Goal: Task Accomplishment & Management: Use online tool/utility

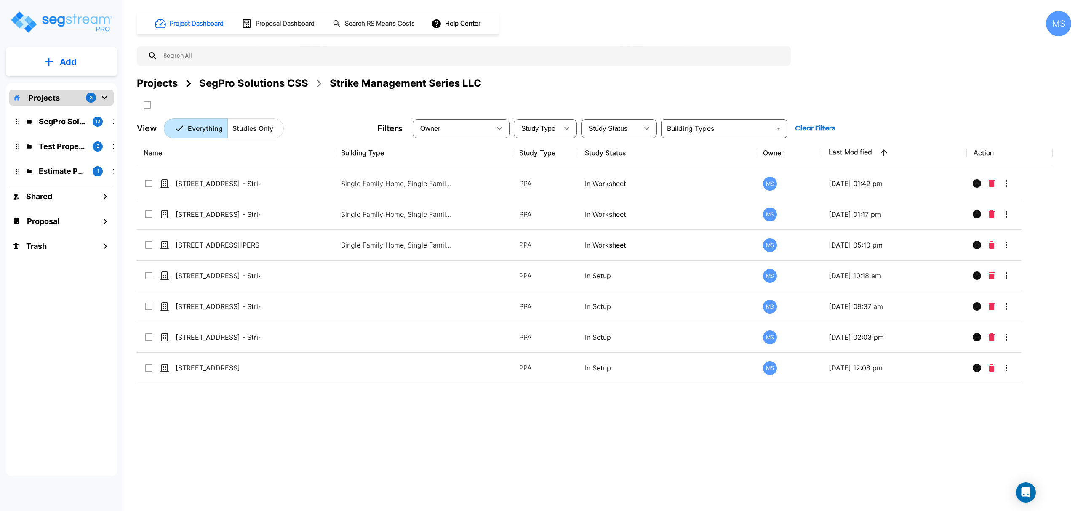
click at [285, 81] on div "SegPro Solutions CSS" at bounding box center [253, 83] width 109 height 15
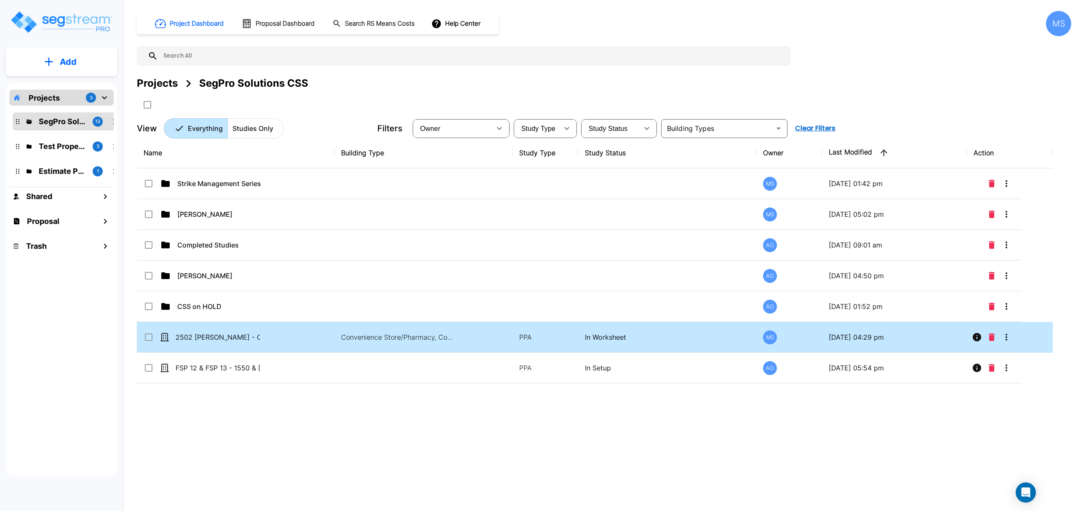
click at [212, 344] on td "2502 [PERSON_NAME] - CSW 2502 [PERSON_NAME]" at bounding box center [235, 337] width 197 height 31
checkbox input "true"
click at [212, 344] on td "2502 [PERSON_NAME] - CSW 2502 [PERSON_NAME]" at bounding box center [235, 337] width 197 height 31
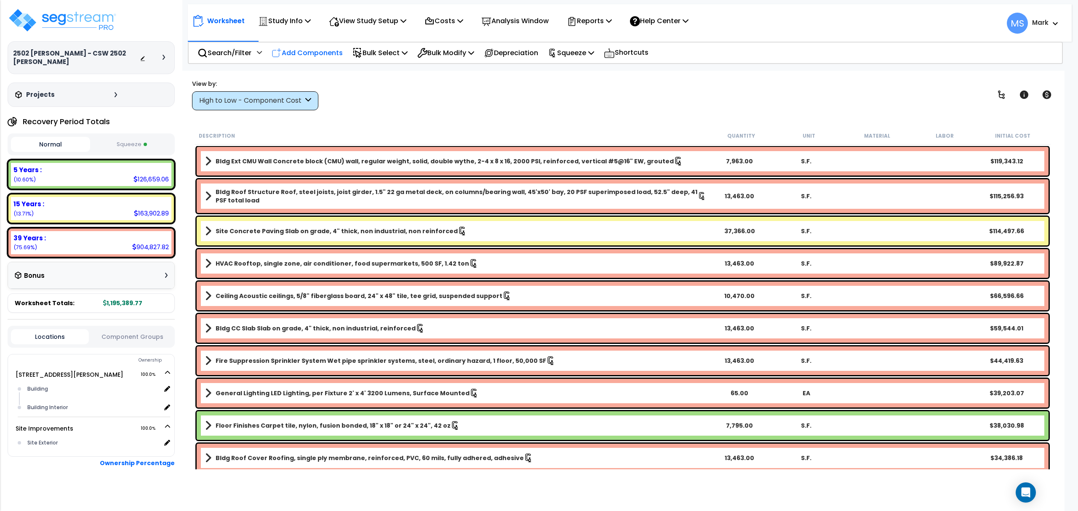
click at [311, 54] on p "Add Components" at bounding box center [307, 52] width 71 height 11
select select
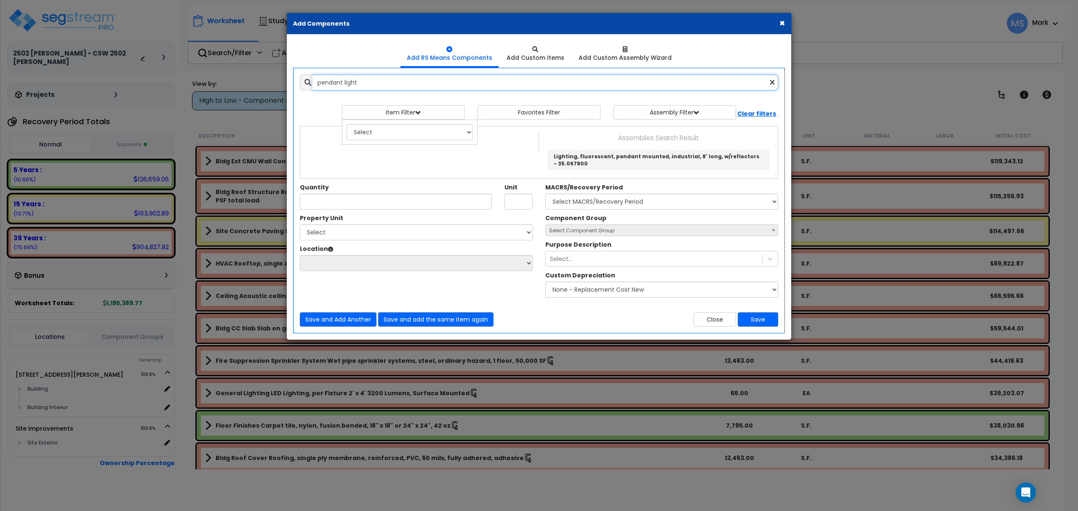
drag, startPoint x: 344, startPoint y: 85, endPoint x: 216, endPoint y: 93, distance: 127.8
click at [216, 93] on div "× Add Components Add RS Means Components Add Custom Items Add Items" at bounding box center [539, 255] width 1078 height 511
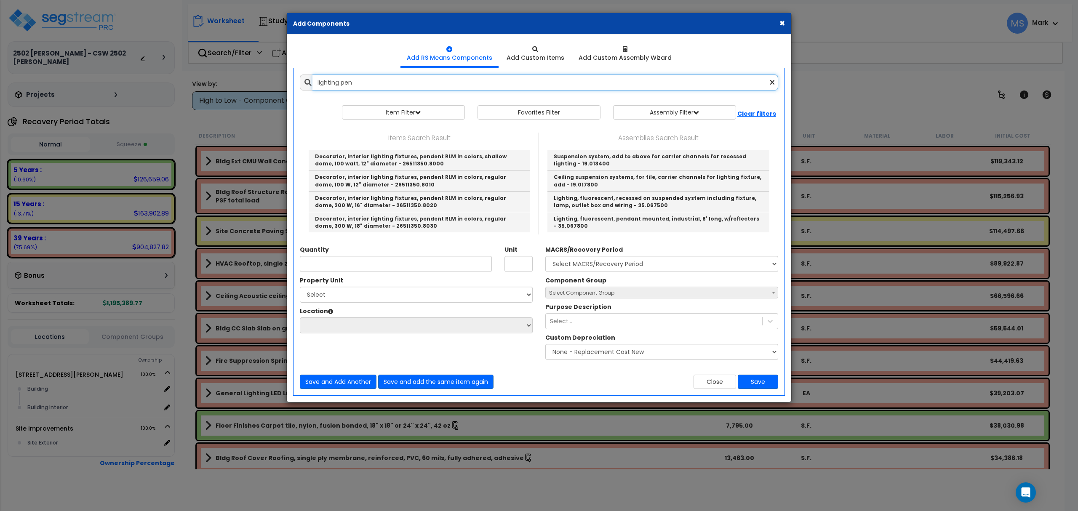
drag, startPoint x: 373, startPoint y: 82, endPoint x: 196, endPoint y: 99, distance: 177.3
click at [196, 99] on div "× Add Components Add RS Means Components Add Custom Items Add Items" at bounding box center [539, 255] width 1078 height 511
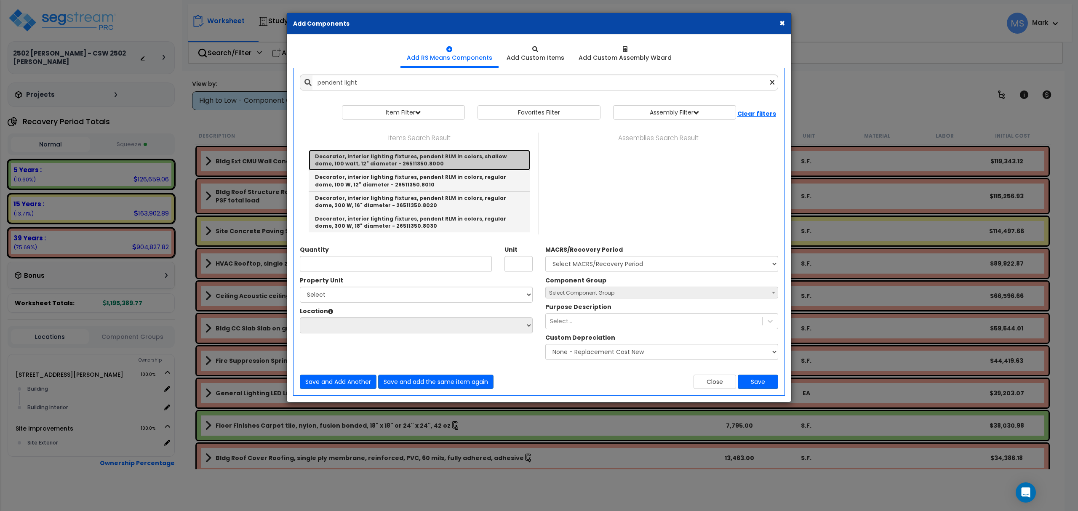
click at [437, 157] on link "Decorator, interior lighting fixtures, pendent RLM in colors, shallow dome, 100…" at bounding box center [419, 160] width 221 height 21
type input "Decorator, interior lighting fixtures, pendent RLM in colors, shallow dome, 100…"
type input "Ea."
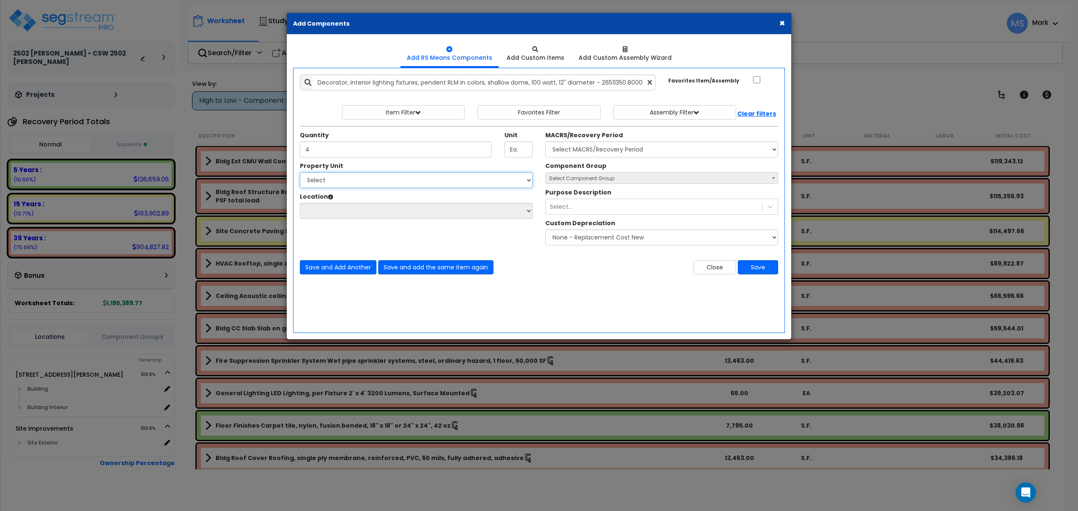
click at [524, 184] on select "Select 2502 Trimmier Rd Site Improvements" at bounding box center [416, 180] width 233 height 16
click at [427, 156] on input "4" at bounding box center [396, 149] width 192 height 16
drag, startPoint x: 427, startPoint y: 168, endPoint x: 428, endPoint y: 174, distance: 6.9
click at [427, 171] on div "Add Items Add Assemblies Both 2867145 Select 3" at bounding box center [538, 174] width 491 height 213
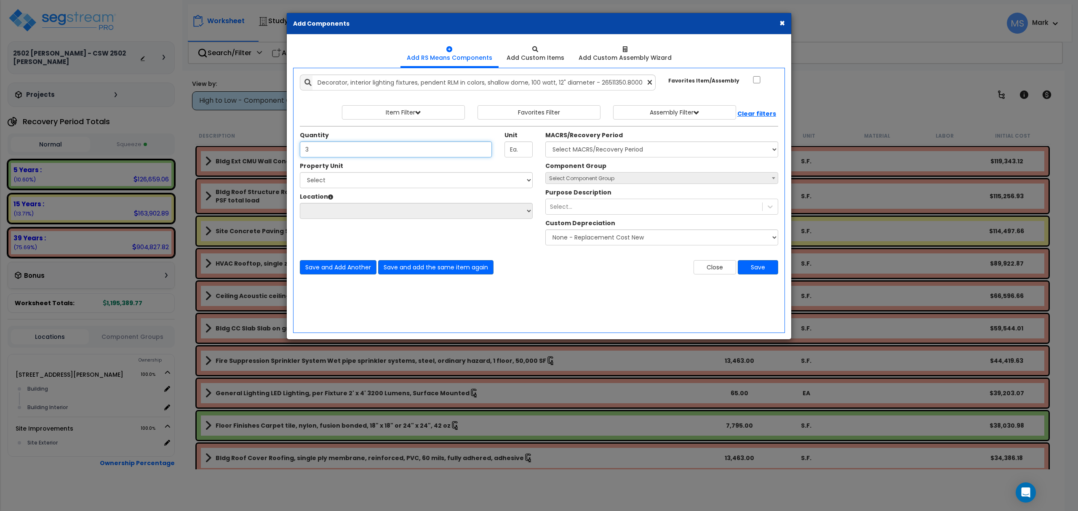
type input "3"
click at [429, 180] on select "Select 2502 Trimmier Rd Site Improvements" at bounding box center [416, 180] width 233 height 16
select select "172963"
click at [300, 173] on select "Select 2502 Trimmier Rd Site Improvements" at bounding box center [416, 180] width 233 height 16
drag, startPoint x: 460, startPoint y: 213, endPoint x: 456, endPoint y: 217, distance: 6.0
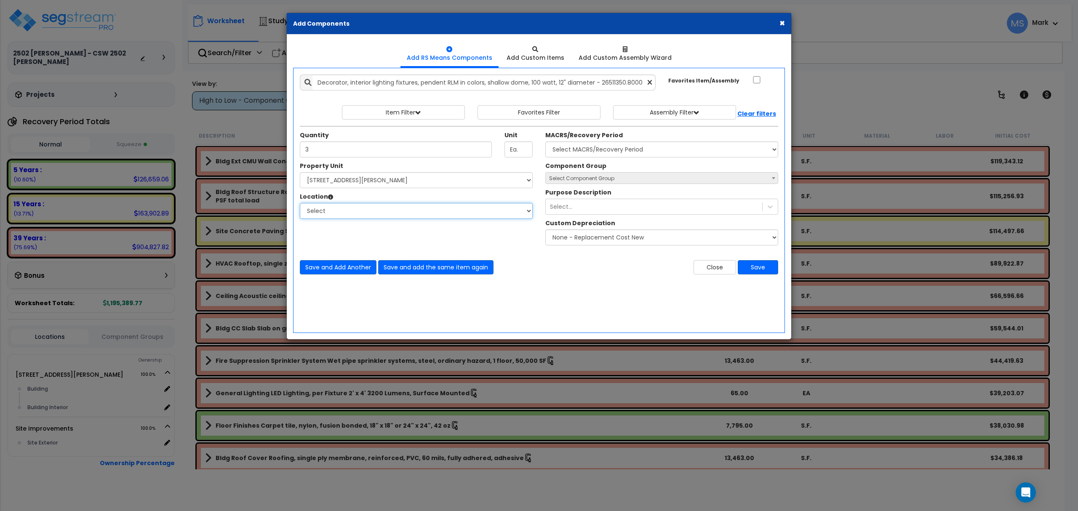
click at [460, 213] on select "Select Building Building Interior Add Additional Location" at bounding box center [416, 211] width 233 height 16
click at [300, 204] on select "Select Building Building Interior Add Additional Location" at bounding box center [416, 211] width 233 height 16
drag, startPoint x: 320, startPoint y: 209, endPoint x: 320, endPoint y: 219, distance: 9.7
click at [320, 209] on select "Select Building Building Interior Add Additional Location" at bounding box center [416, 211] width 233 height 16
select select "461"
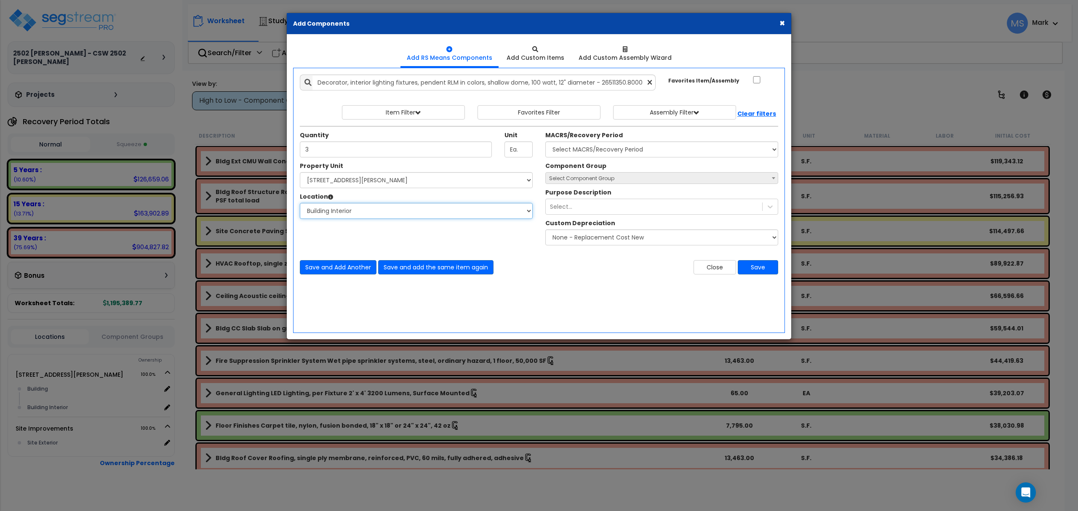
click at [300, 204] on select "Select Building Building Interior Add Additional Location" at bounding box center [416, 211] width 233 height 16
drag, startPoint x: 621, startPoint y: 144, endPoint x: 618, endPoint y: 149, distance: 6.1
click at [621, 144] on select "Select MACRS/Recovery Period 5 Years - 57.0 - Distributive Trades & Services 5 …" at bounding box center [661, 149] width 233 height 16
select select "3667"
click at [545, 142] on select "Select MACRS/Recovery Period 5 Years - 57.0 - Distributive Trades & Services 5 …" at bounding box center [661, 149] width 233 height 16
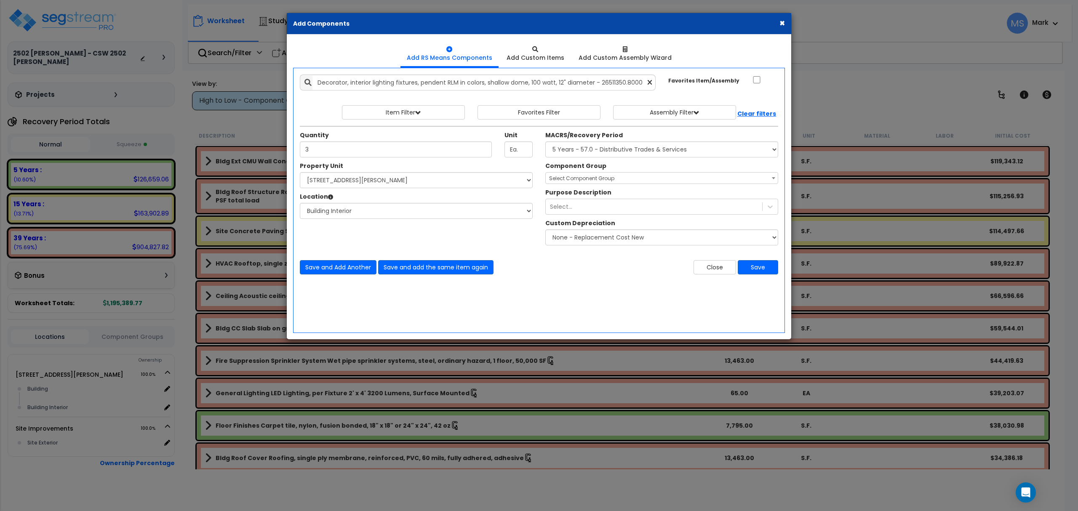
click at [597, 184] on span "Select Component Group" at bounding box center [662, 179] width 232 height 12
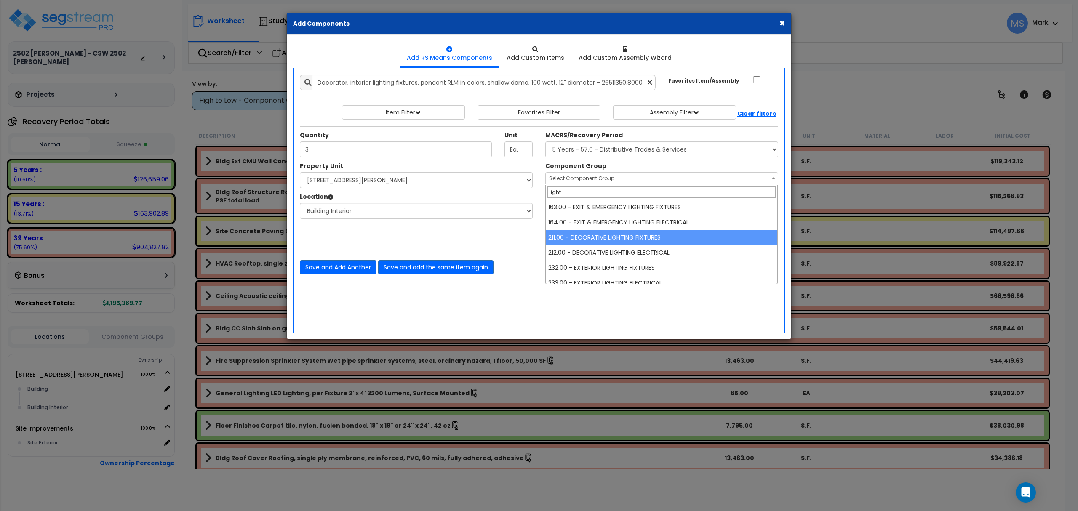
type input "light"
select select "46028"
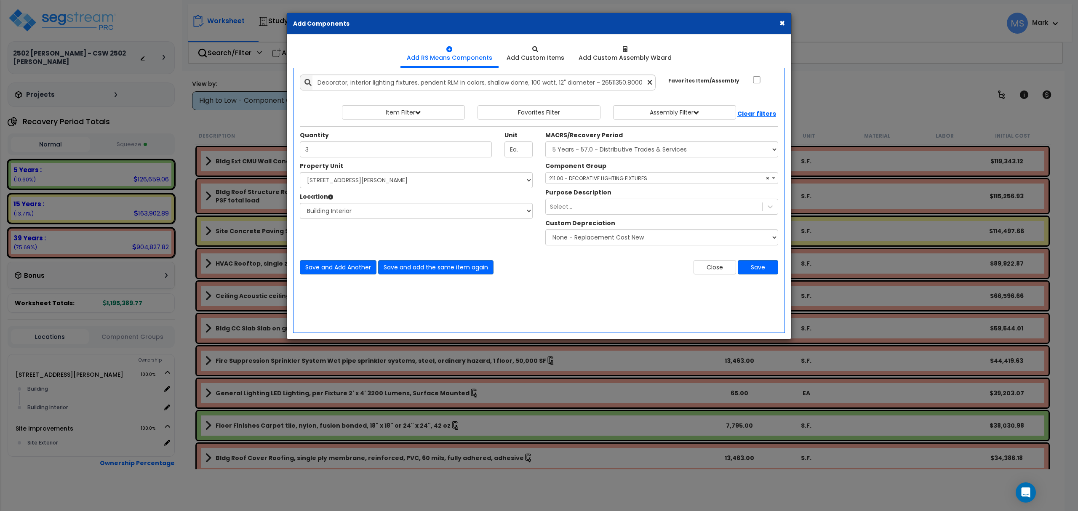
click at [674, 219] on div "Component Group Select Component Group 286.00 - LAUNDRY ELECTRICAL 284.00 - LAU…" at bounding box center [661, 206] width 245 height 88
click at [757, 268] on button "Save" at bounding box center [758, 267] width 40 height 14
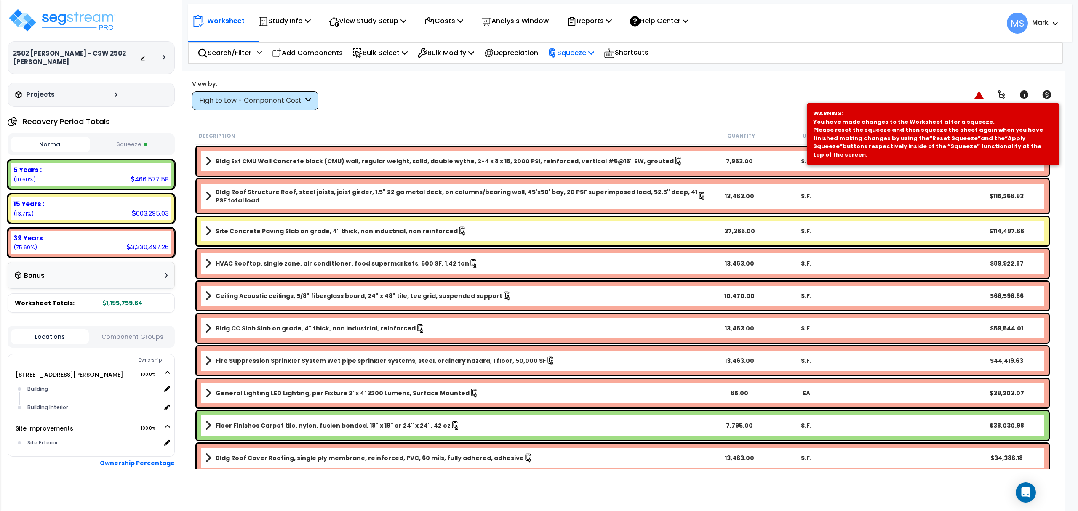
click at [575, 58] on div "Squeeze" at bounding box center [571, 53] width 46 height 20
drag, startPoint x: 576, startPoint y: 71, endPoint x: 574, endPoint y: 75, distance: 4.3
click at [576, 71] on link "Re-squeeze" at bounding box center [585, 72] width 83 height 19
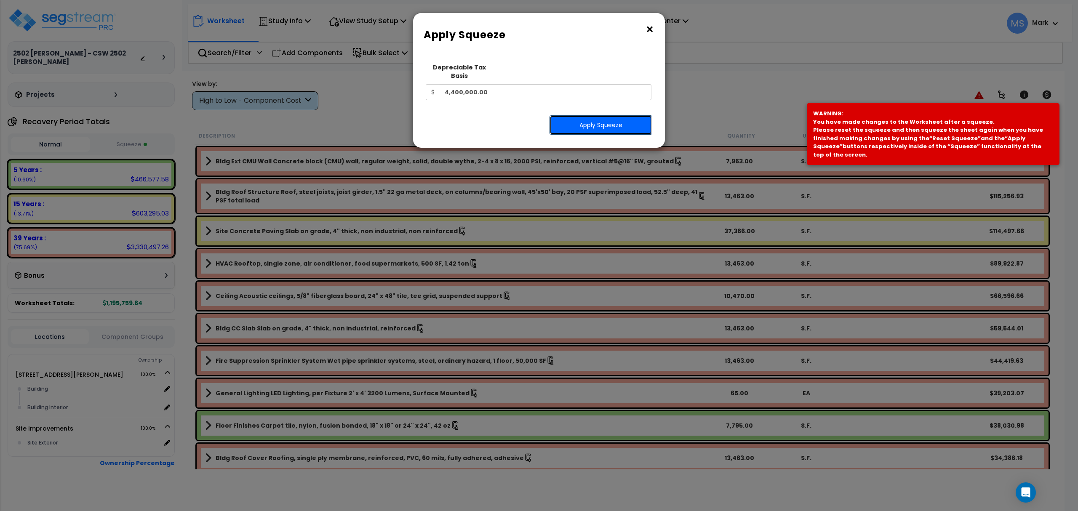
click at [571, 115] on button "Apply Squeeze" at bounding box center [600, 124] width 103 height 19
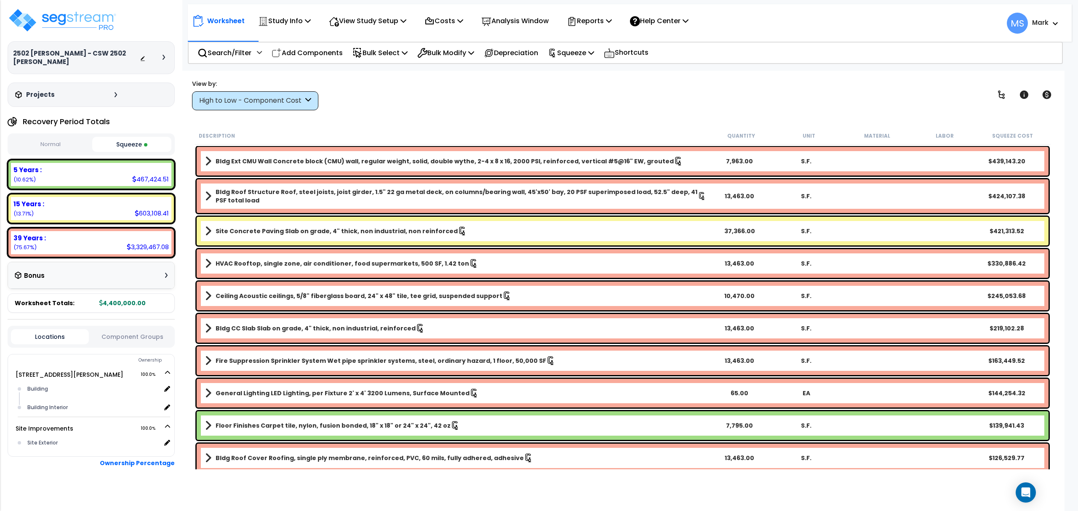
click at [117, 172] on div "5 Years :" at bounding box center [90, 169] width 155 height 9
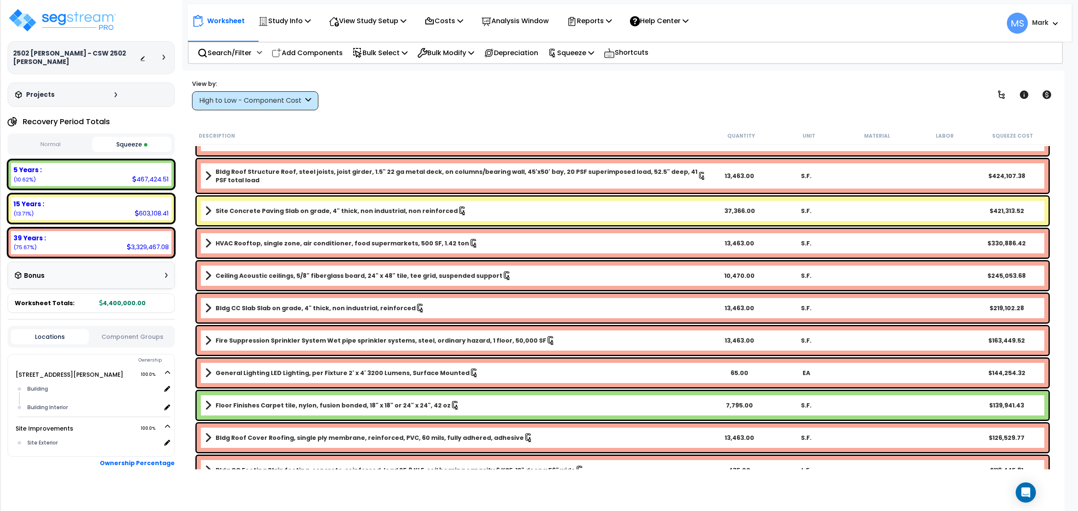
scroll to position [56, 0]
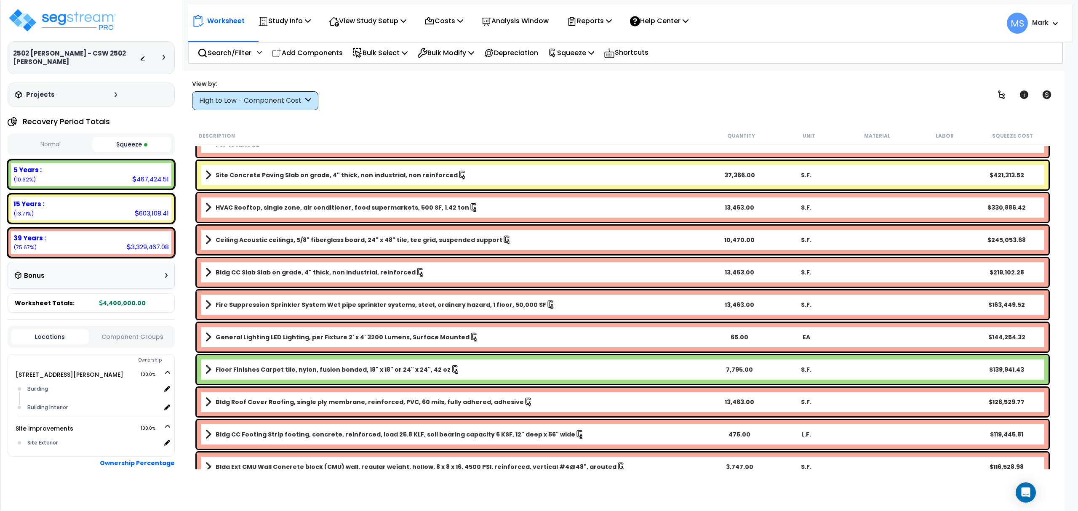
click at [268, 366] on b "Floor Finishes Carpet tile, nylon, fusion bonded, 18" x 18" or 24" x 24", 42 oz" at bounding box center [333, 369] width 235 height 8
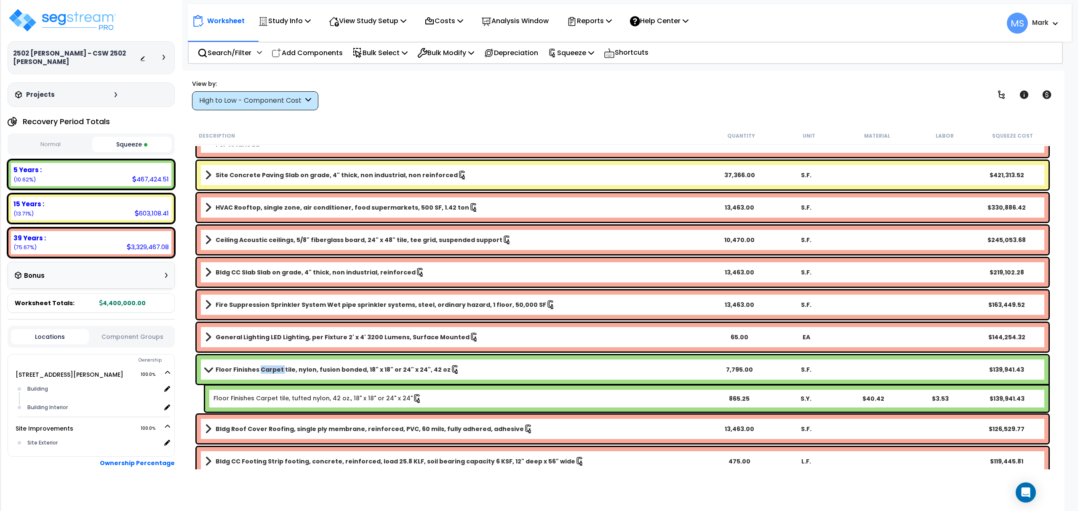
click at [268, 366] on b "Floor Finishes Carpet tile, nylon, fusion bonded, 18" x 18" or 24" x 24", 42 oz" at bounding box center [333, 369] width 235 height 8
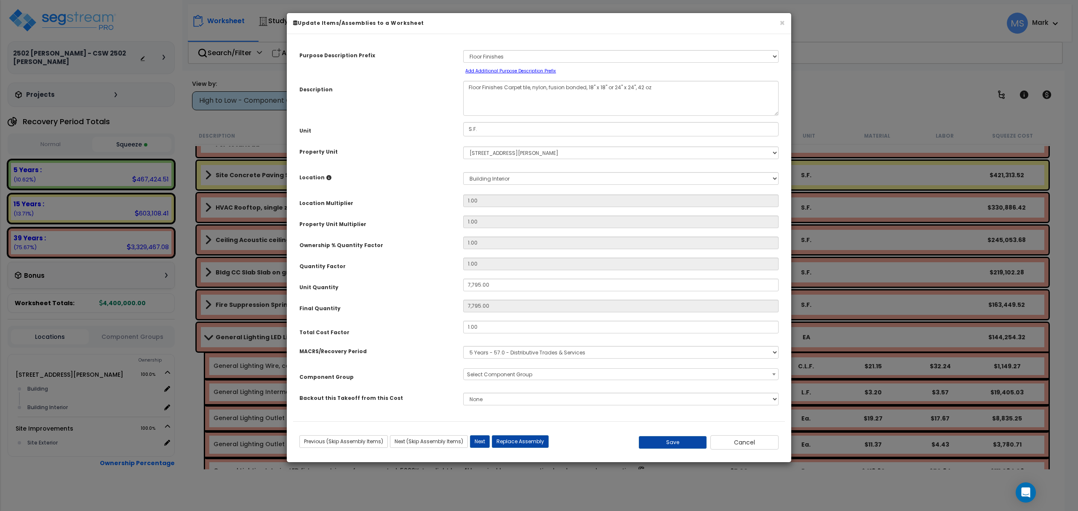
select select "45953"
click at [479, 330] on input "1.00" at bounding box center [620, 327] width 315 height 13
type input ".75"
click at [667, 447] on button "Save" at bounding box center [673, 442] width 68 height 13
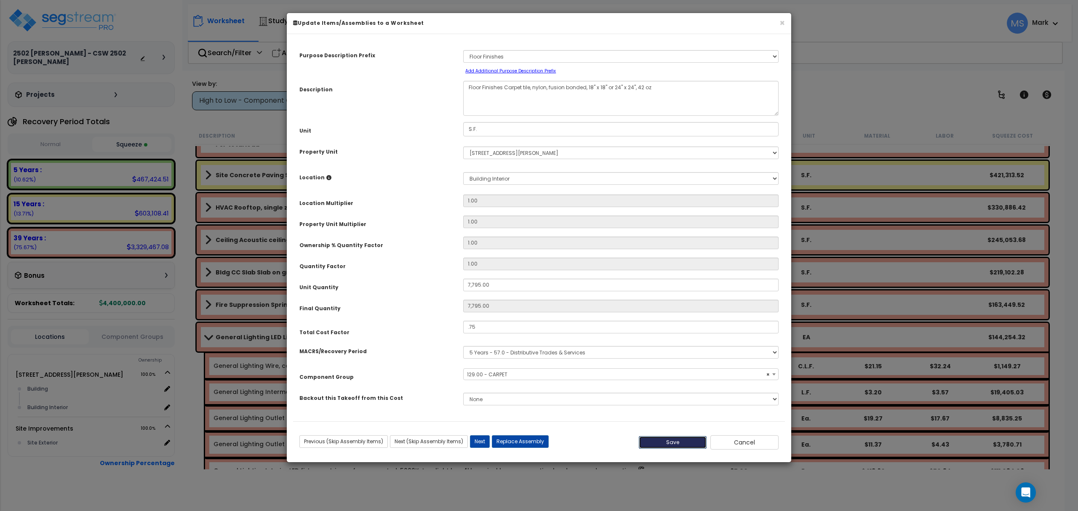
type input "7795.00"
type input "0.75"
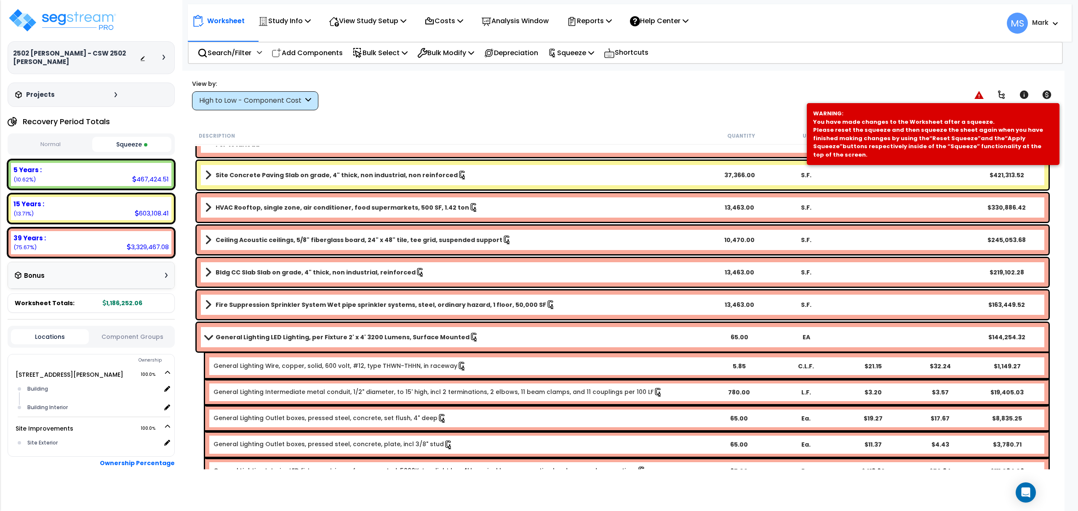
click at [86, 179] on div "5 Years : 467,424.51 (10.62%)" at bounding box center [91, 174] width 160 height 23
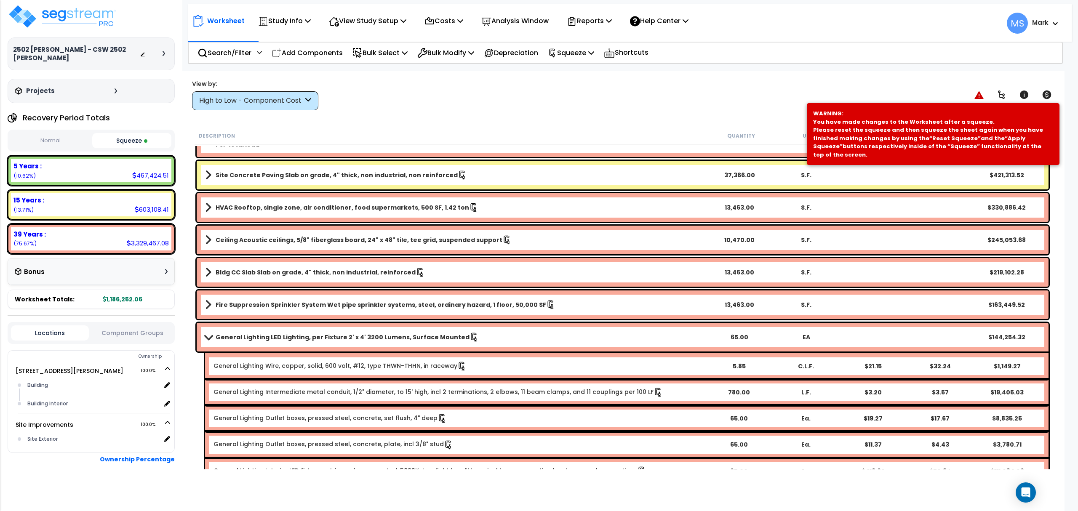
scroll to position [5, 0]
click at [122, 334] on button "Component Groups" at bounding box center [132, 331] width 78 height 9
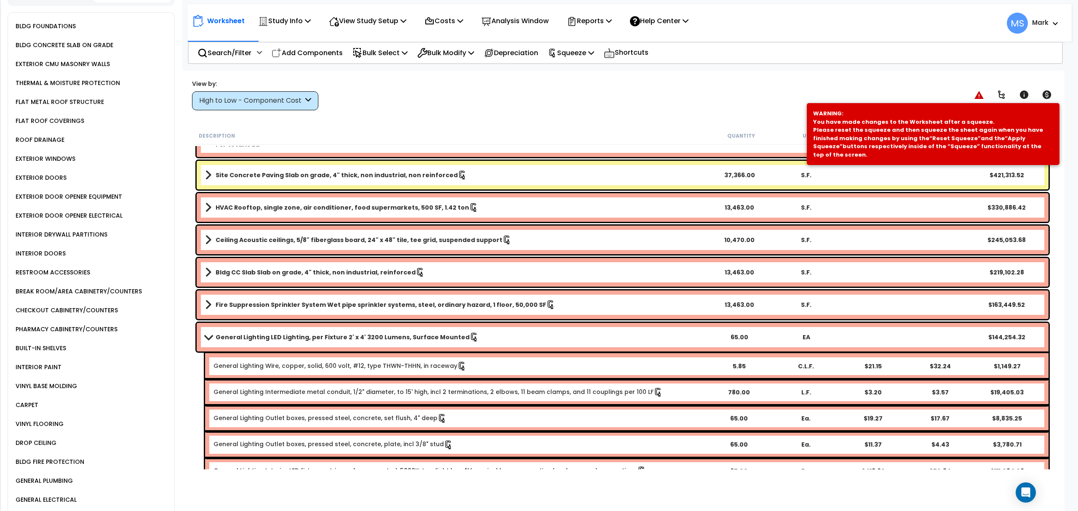
scroll to position [1057, 0]
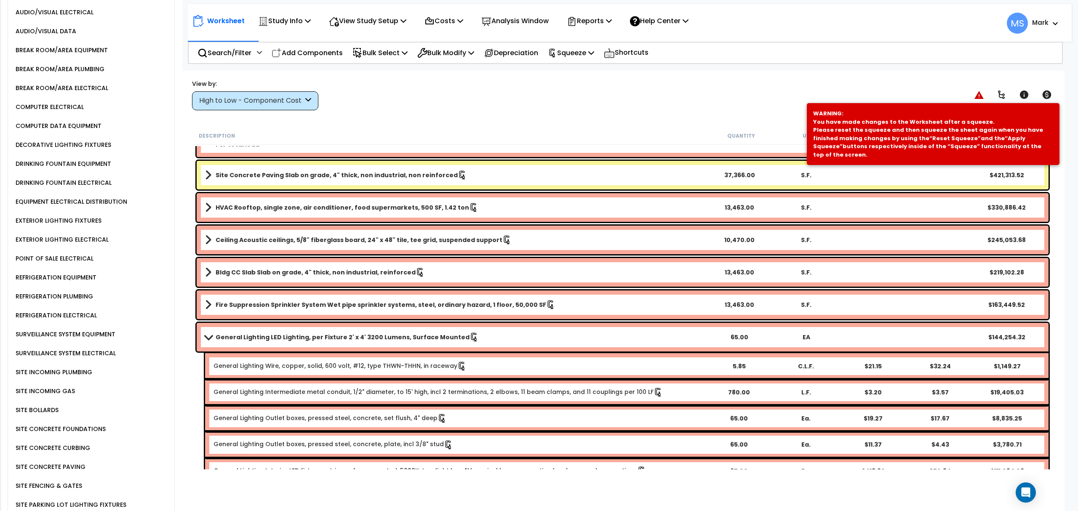
click at [67, 272] on div "REFRIGERATION EQUIPMENT" at bounding box center [54, 277] width 83 height 10
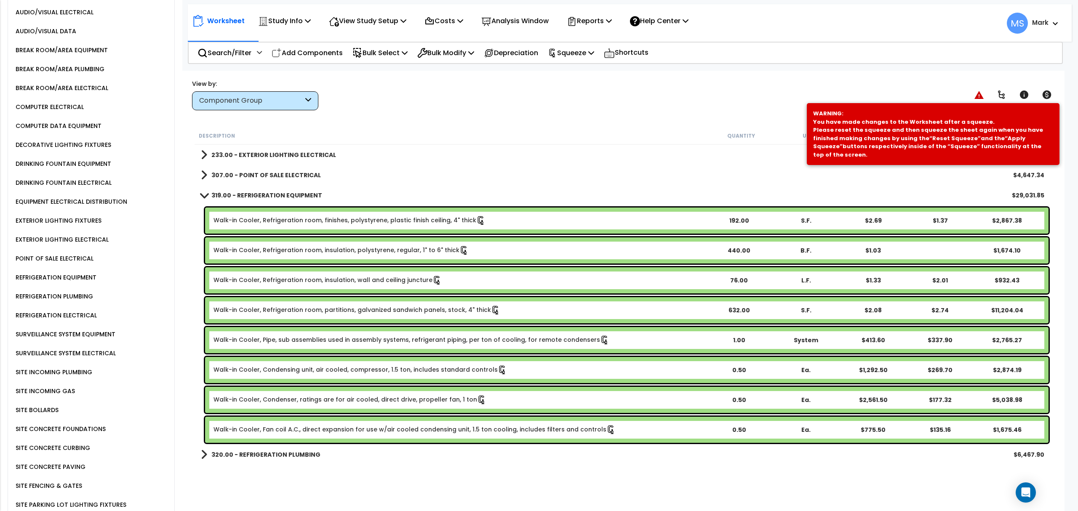
scroll to position [1011, 0]
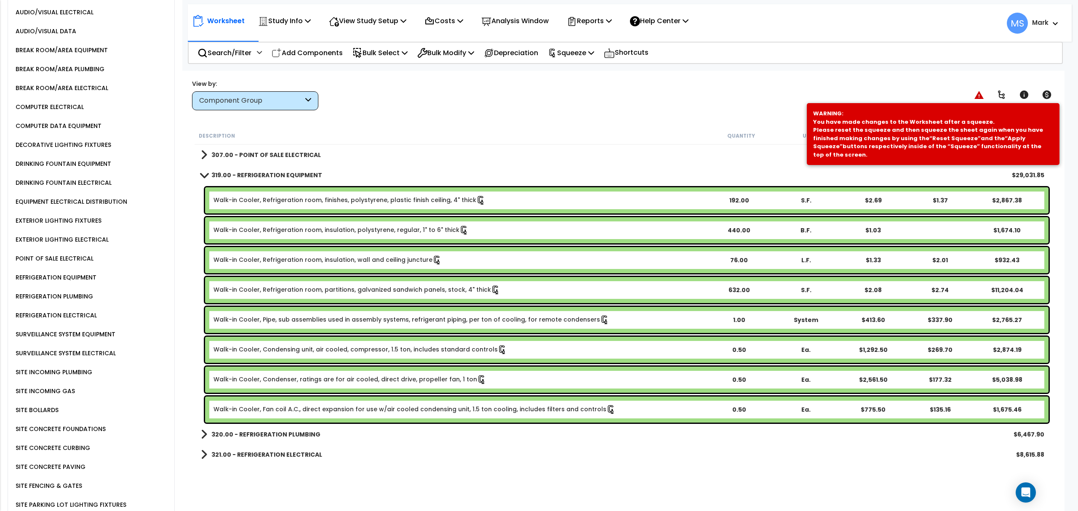
click at [283, 204] on link "Walk-in Cooler, Refrigeration room, finishes, polystyrene, plastic finish ceili…" at bounding box center [349, 200] width 272 height 9
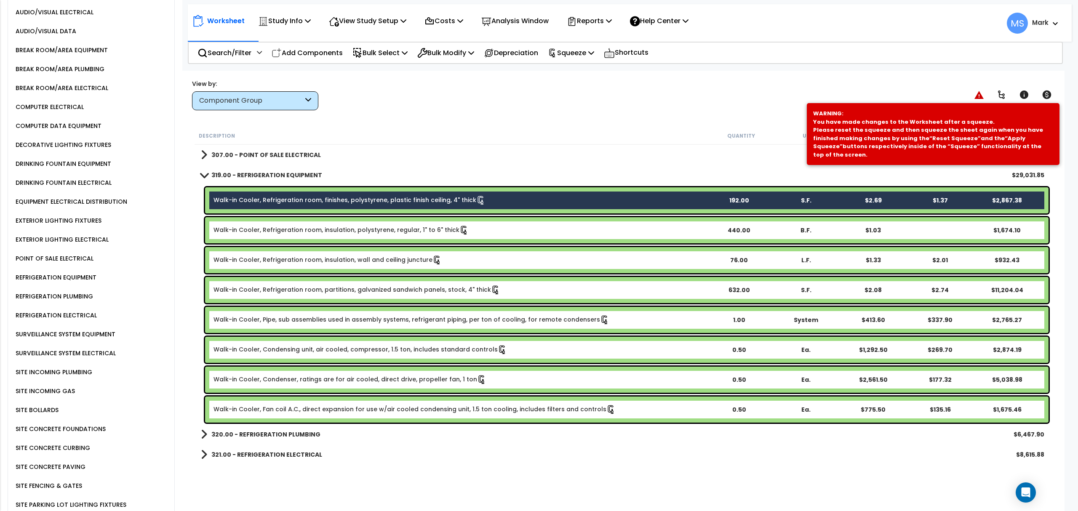
click at [277, 227] on link "Walk-in Cooler, Refrigeration room, insulation, polystyrene, regular, 1" to 6" …" at bounding box center [340, 230] width 255 height 9
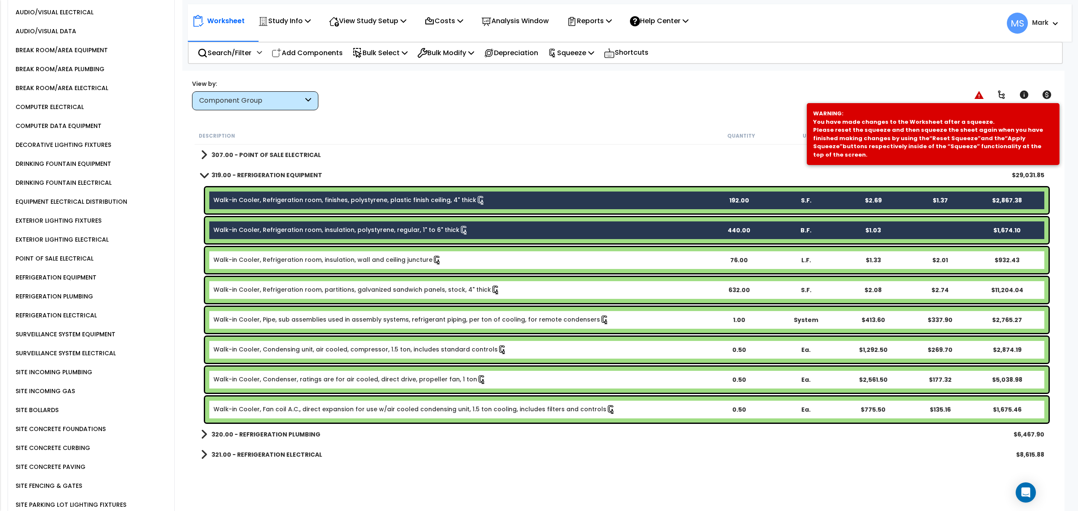
click at [267, 264] on link "Walk-in Cooler, Refrigeration room, insulation, wall and ceiling juncture" at bounding box center [327, 260] width 228 height 9
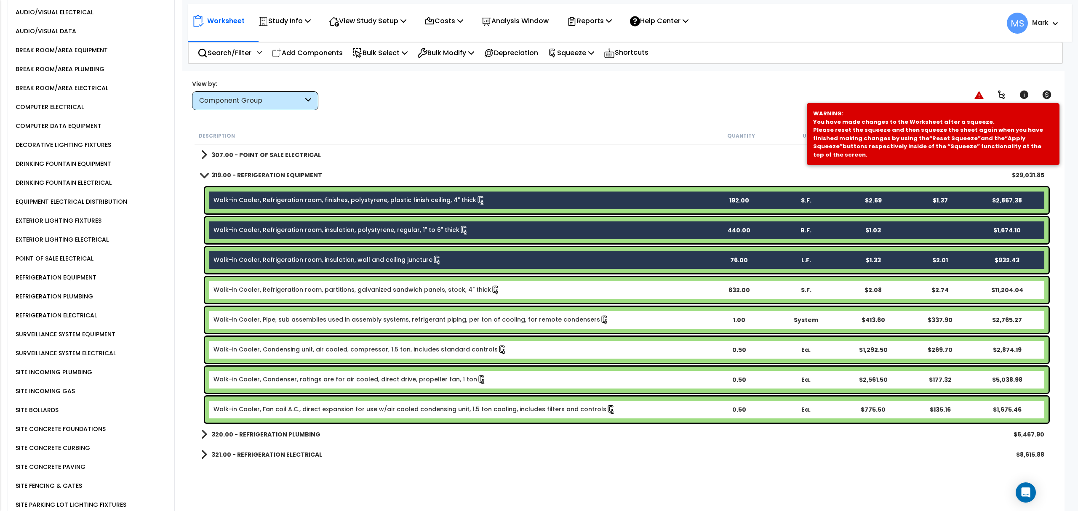
click at [263, 290] on link "Walk-in Cooler, Refrigeration room, partitions, galvanized sandwich panels, sto…" at bounding box center [356, 289] width 287 height 9
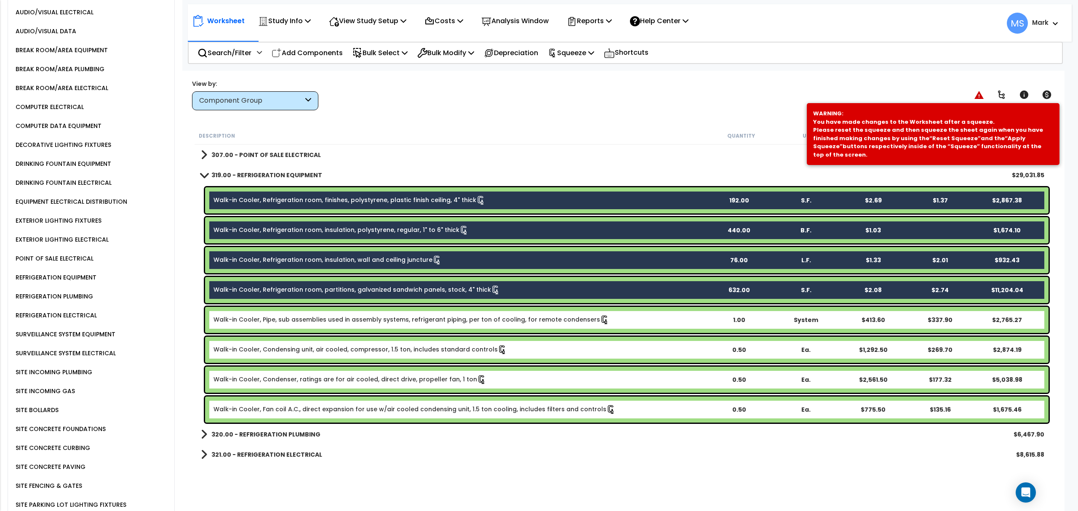
drag, startPoint x: 270, startPoint y: 317, endPoint x: 275, endPoint y: 332, distance: 16.3
click at [271, 317] on link "Walk-in Cooler, Pipe, sub assemblies used in assembly systems, refrigerant pipi…" at bounding box center [411, 319] width 396 height 9
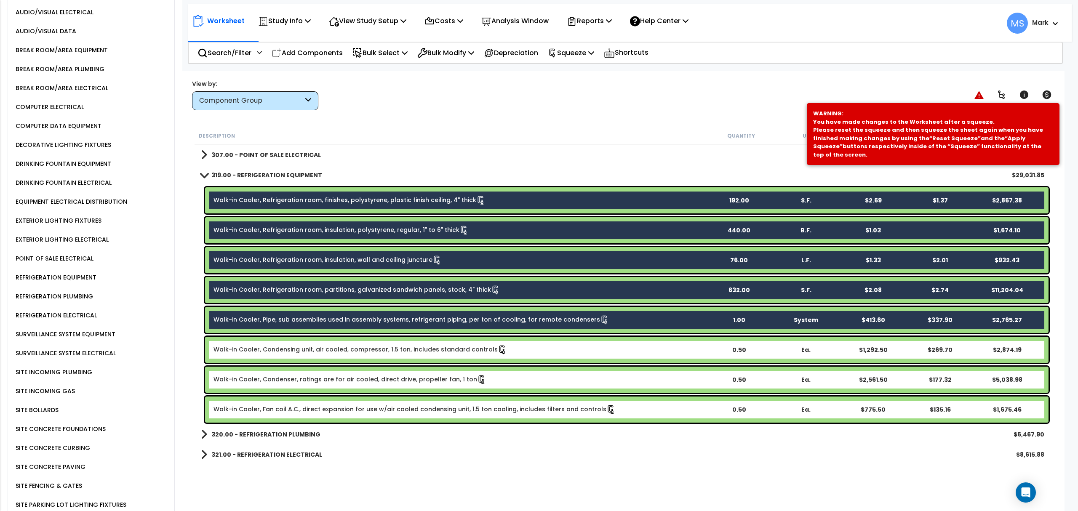
click at [278, 344] on div "Walk-in Cooler, Condensing unit, air cooled, compressor, 1.5 ton, includes stan…" at bounding box center [626, 350] width 843 height 26
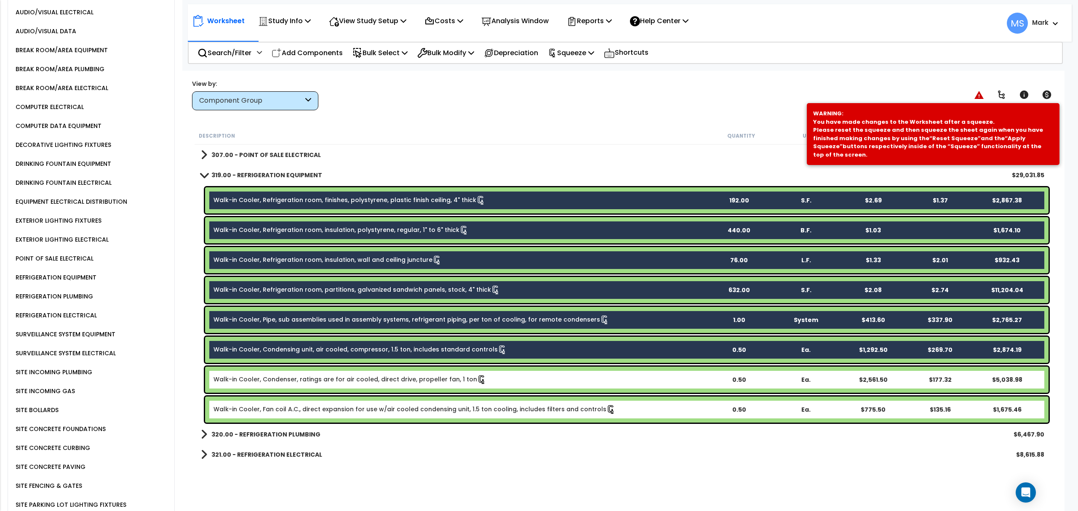
click at [280, 375] on link "Walk-in Cooler, Condenser, ratings are for air cooled, direct drive, propeller …" at bounding box center [349, 379] width 273 height 9
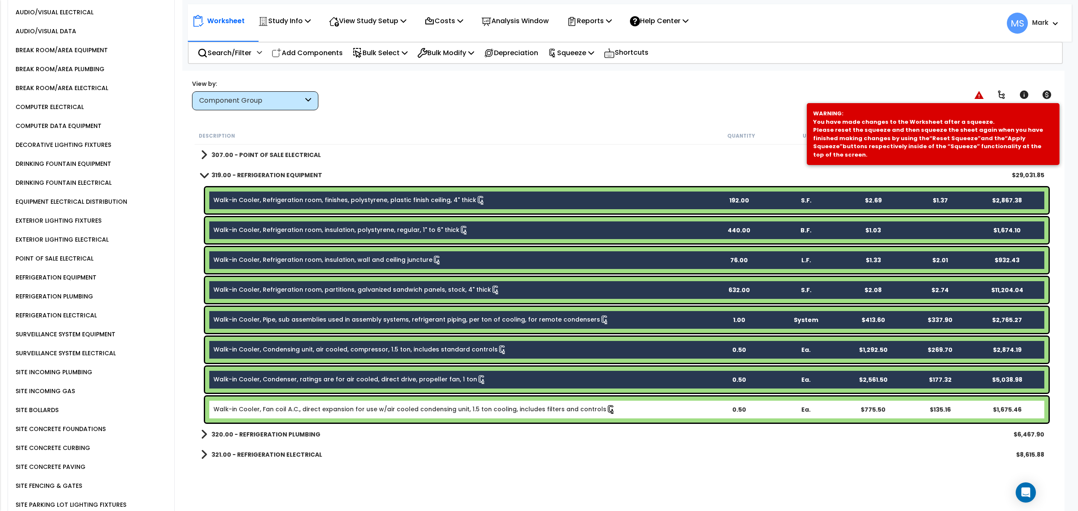
click at [285, 413] on link "Walk-in Cooler, Fan coil A.C., direct expansion for use w/air cooled condensing…" at bounding box center [414, 409] width 402 height 9
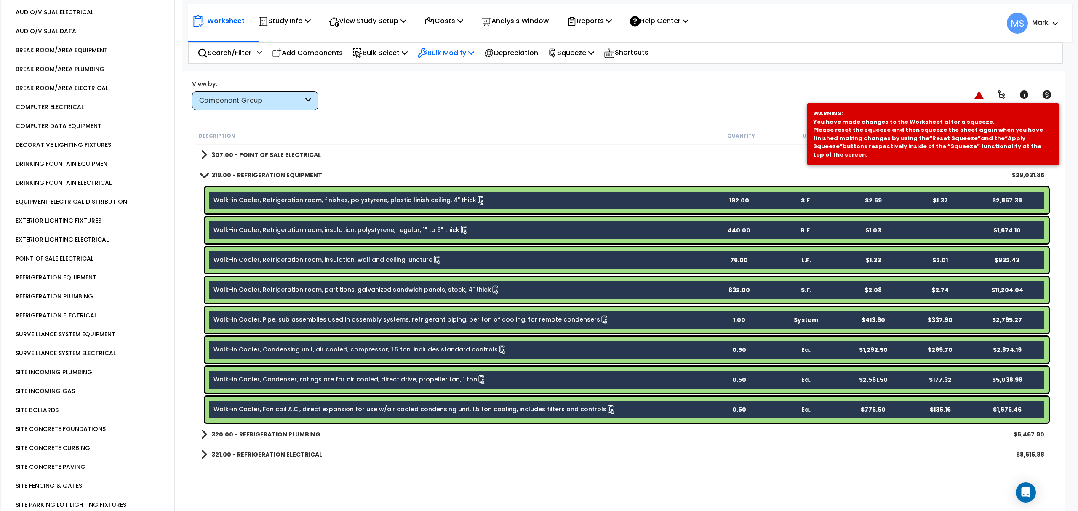
click at [462, 54] on p "Bulk Modify" at bounding box center [445, 52] width 57 height 11
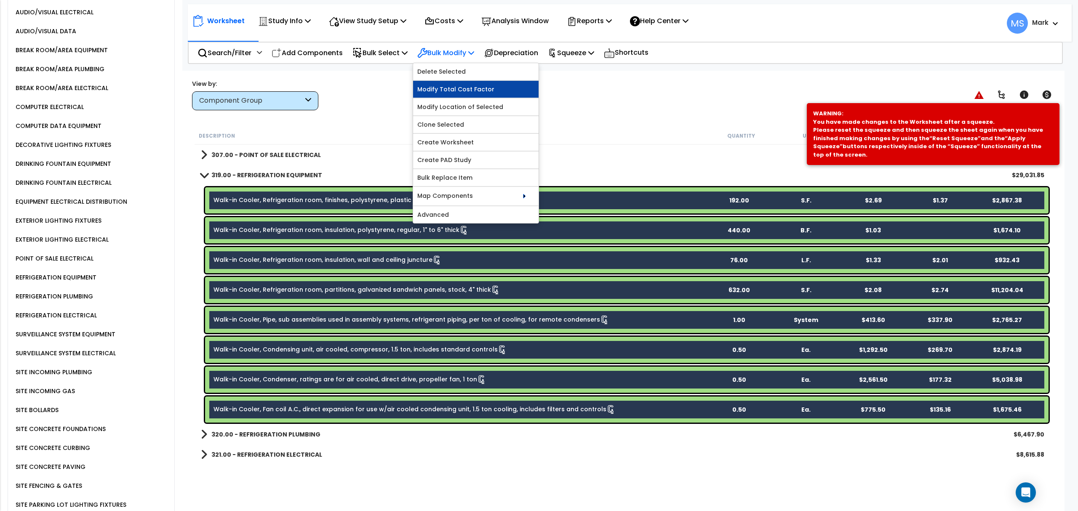
click at [455, 93] on link "Modify Total Cost Factor" at bounding box center [475, 89] width 125 height 17
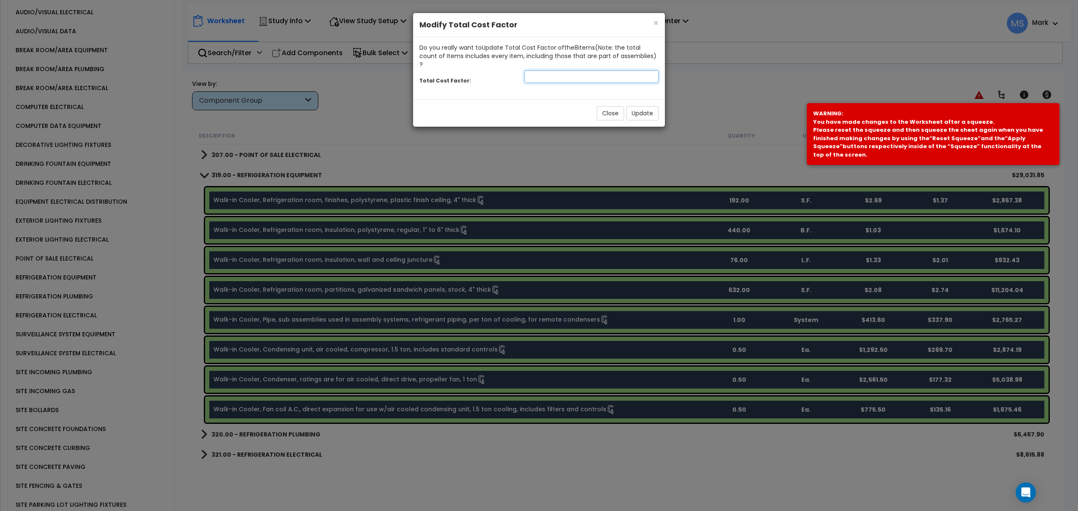
click at [546, 70] on input "number" at bounding box center [591, 76] width 134 height 13
type input "1.25"
click at [647, 112] on button "Update" at bounding box center [642, 113] width 32 height 14
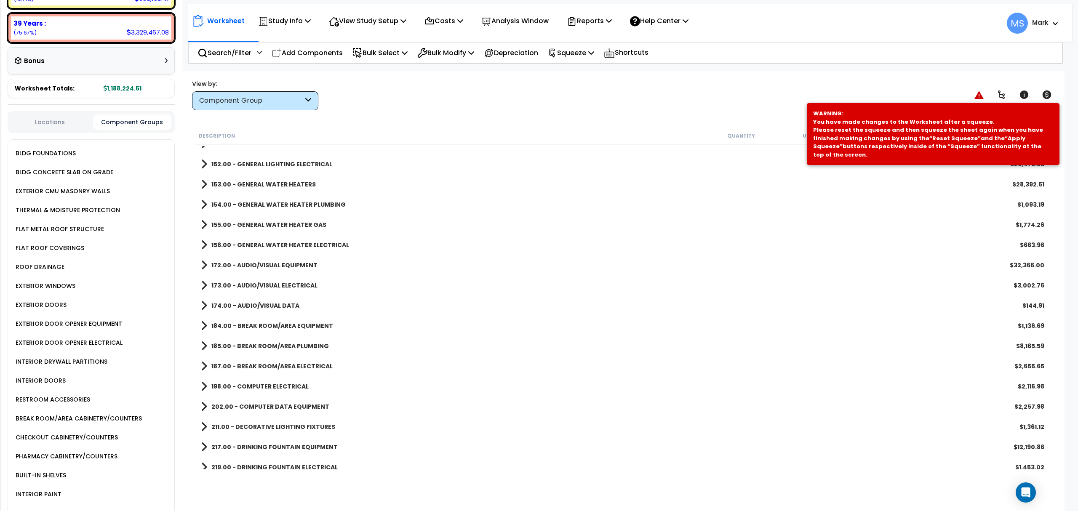
scroll to position [0, 0]
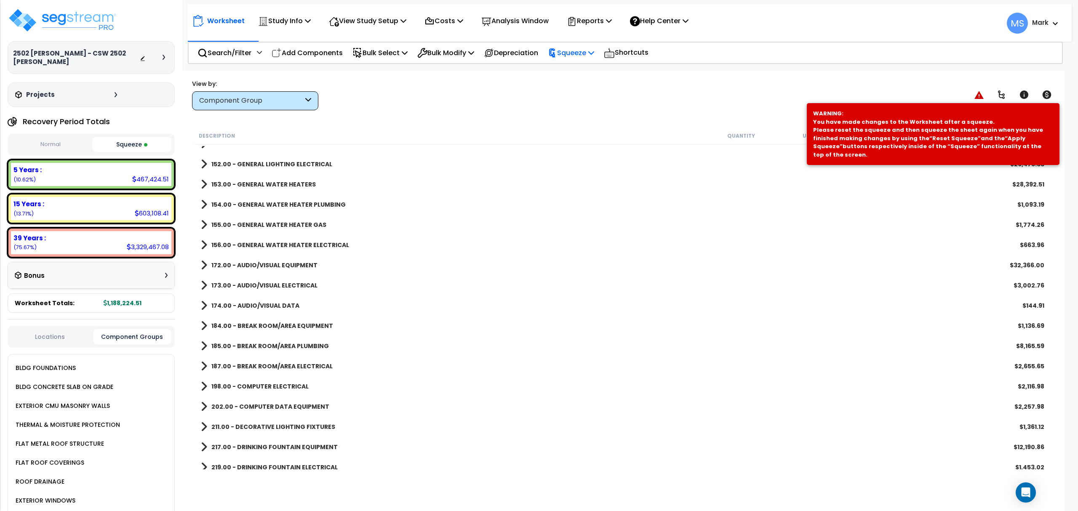
click at [567, 53] on p "Squeeze" at bounding box center [571, 52] width 46 height 11
click at [567, 70] on link "Re-squeeze" at bounding box center [585, 72] width 83 height 19
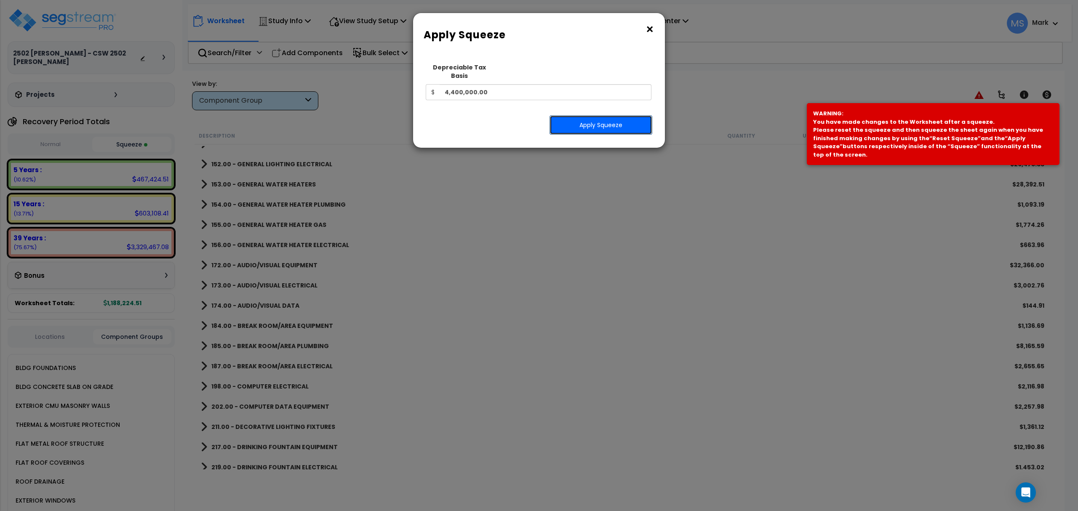
click at [572, 118] on button "Apply Squeeze" at bounding box center [600, 124] width 103 height 19
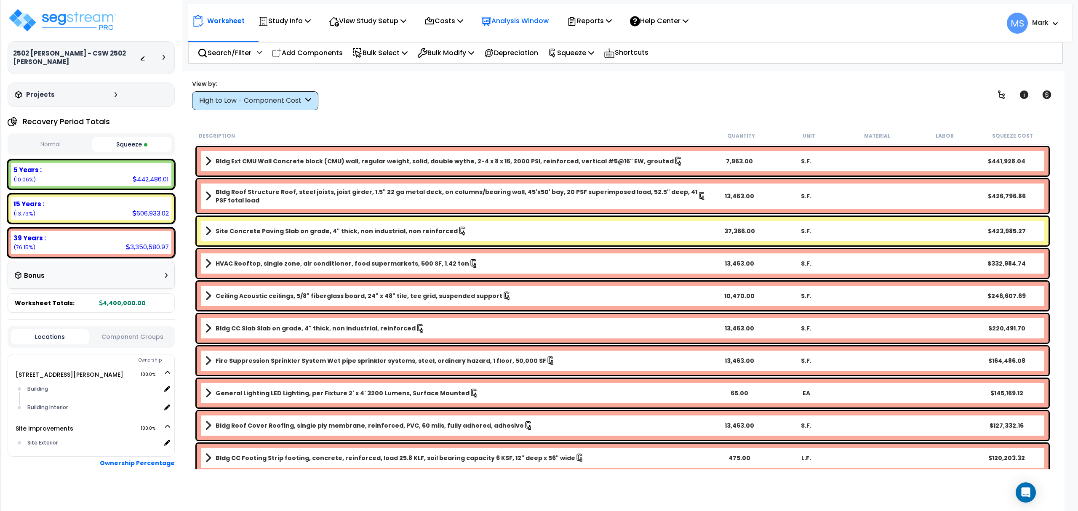
click at [529, 16] on p "Analysis Window" at bounding box center [514, 20] width 67 height 11
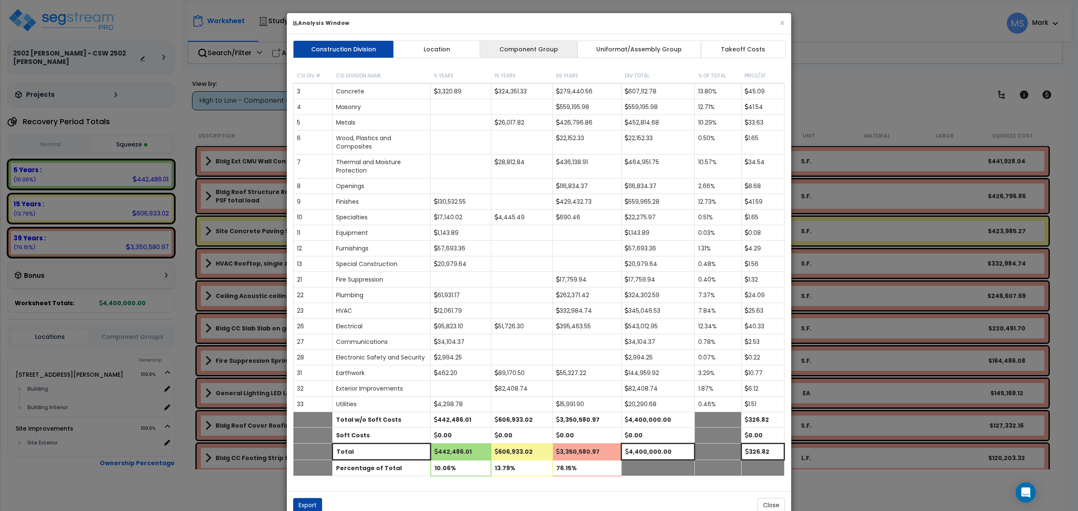
click at [533, 52] on link "Component Group" at bounding box center [529, 49] width 98 height 18
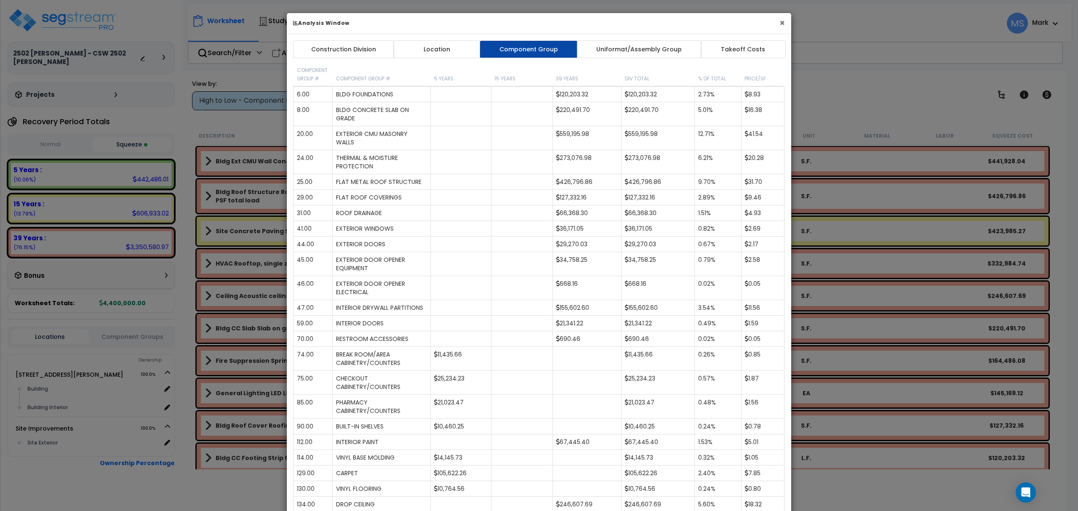
click at [782, 21] on button "×" at bounding box center [781, 23] width 5 height 9
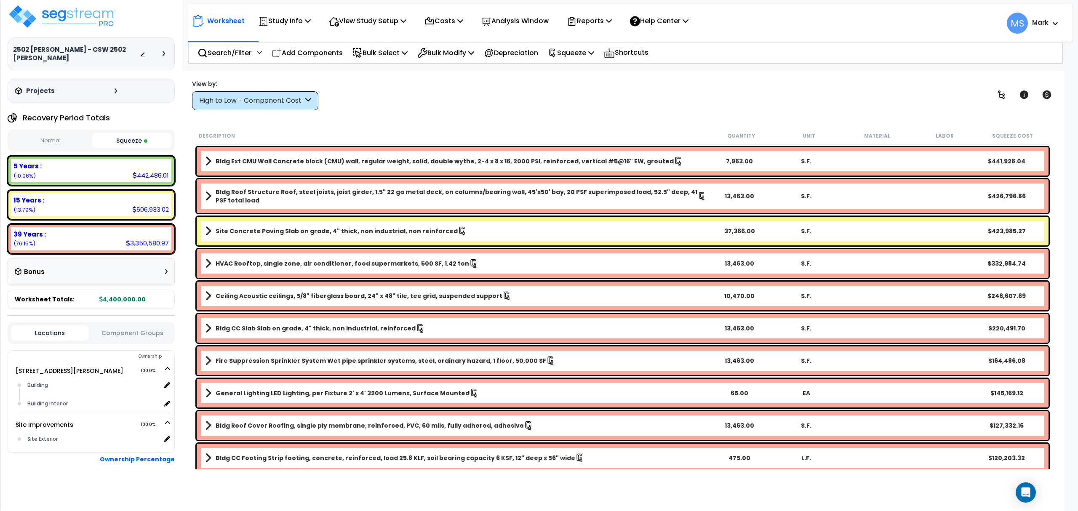
scroll to position [5, 0]
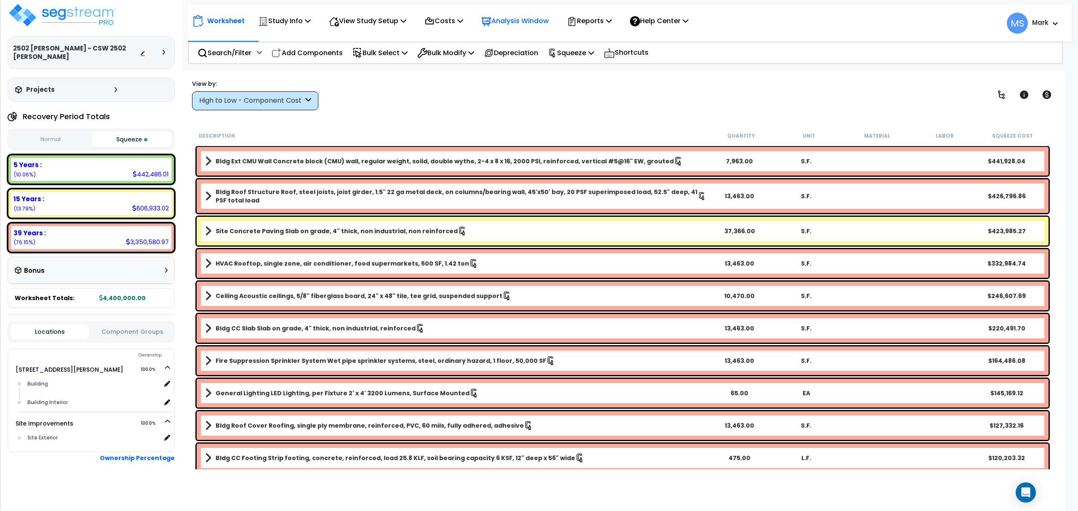
click at [548, 26] on p "Analysis Window" at bounding box center [514, 20] width 67 height 11
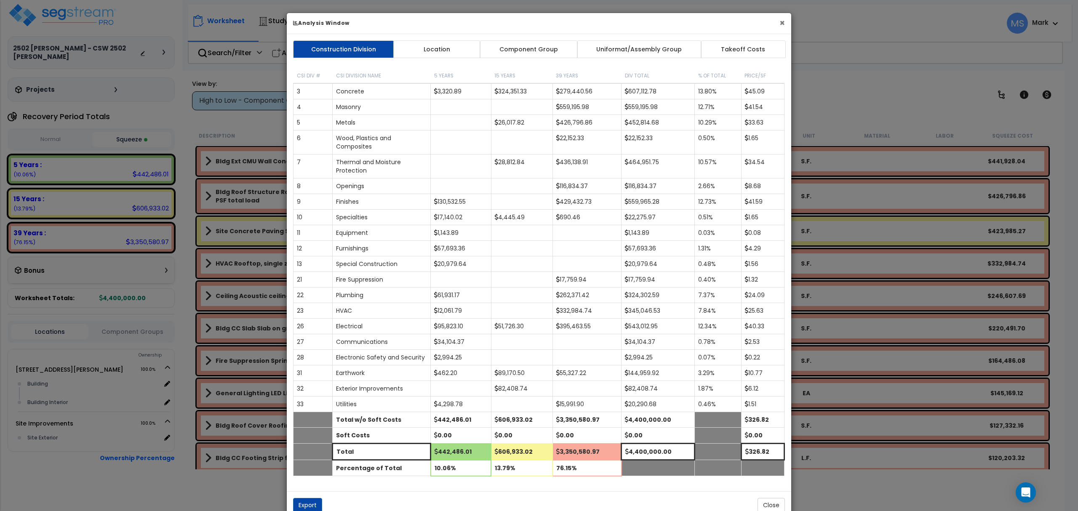
click at [781, 24] on button "×" at bounding box center [781, 23] width 5 height 9
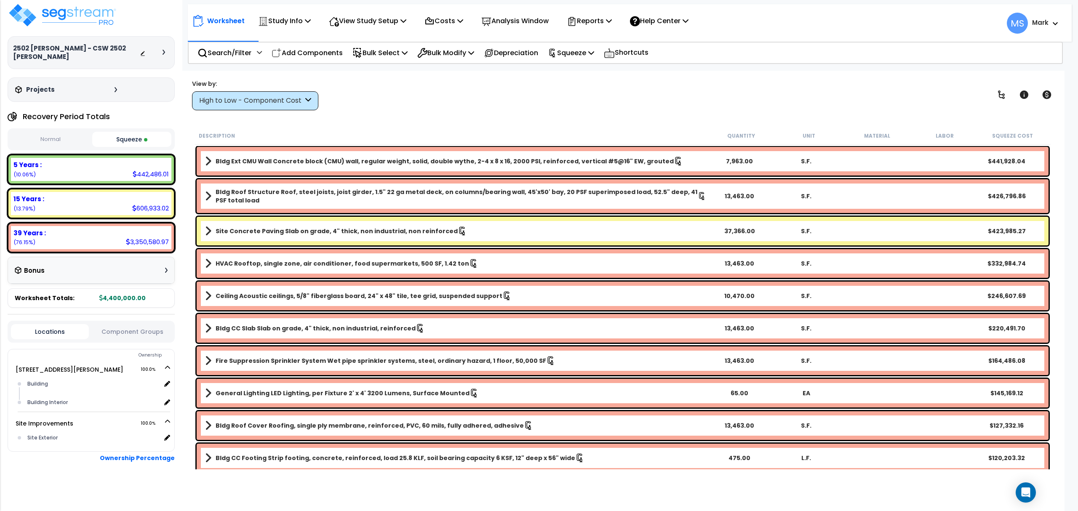
click at [115, 173] on div "5 Years : 442,486.01 (10.06%)" at bounding box center [91, 169] width 160 height 23
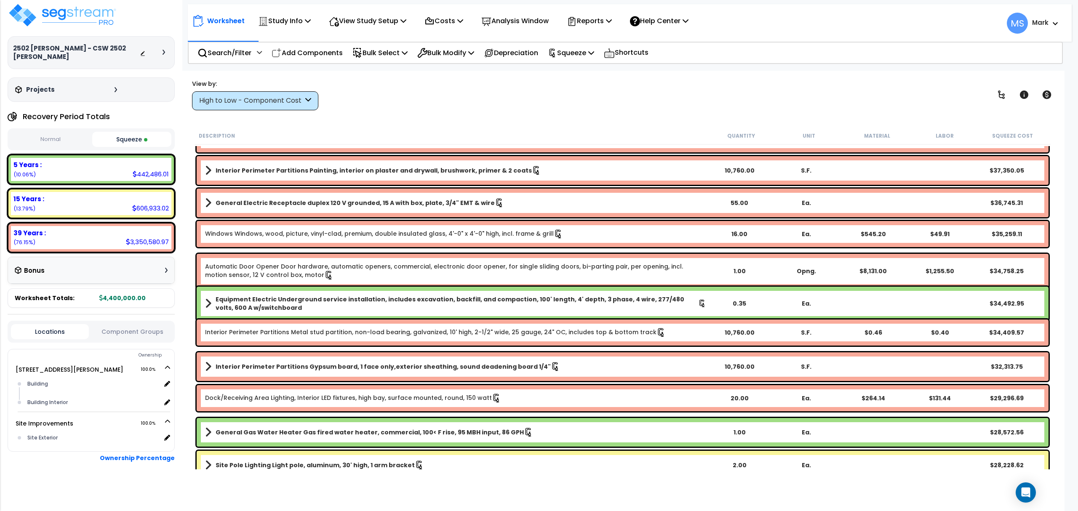
scroll to position [617, 0]
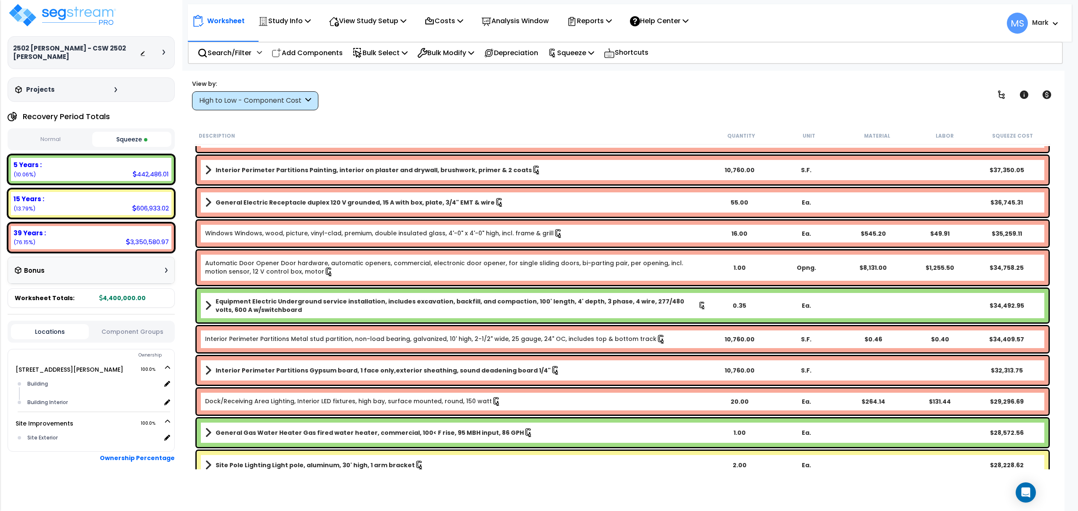
click at [136, 337] on div "Locations Component Groups" at bounding box center [91, 332] width 167 height 22
click at [134, 332] on button "Component Groups" at bounding box center [132, 331] width 78 height 9
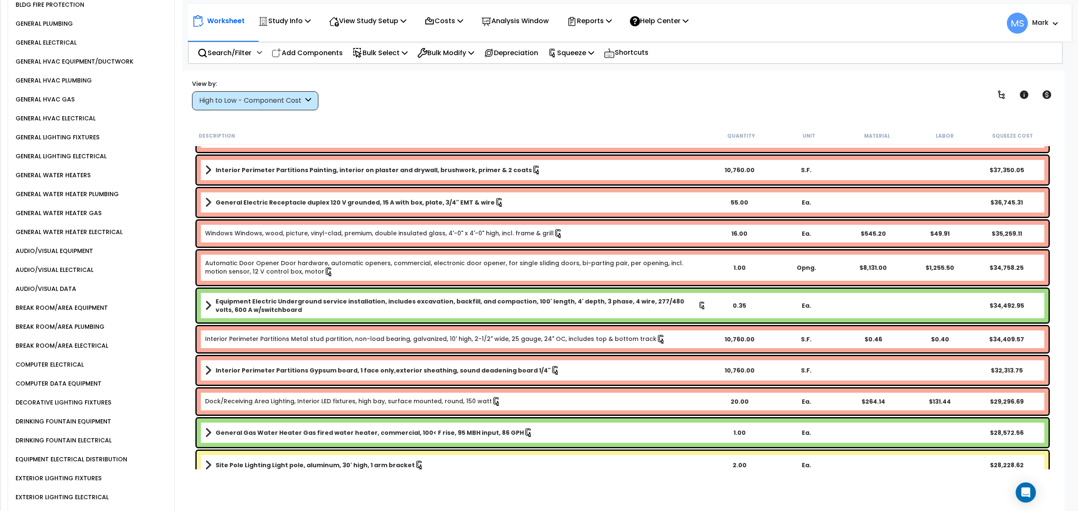
scroll to position [804, 0]
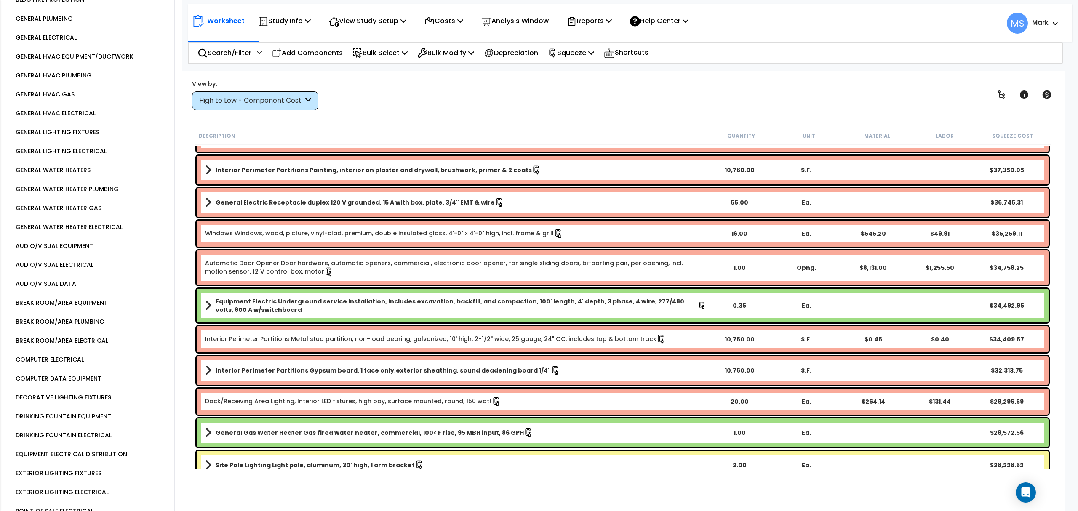
drag, startPoint x: 69, startPoint y: 424, endPoint x: 46, endPoint y: 508, distance: 86.5
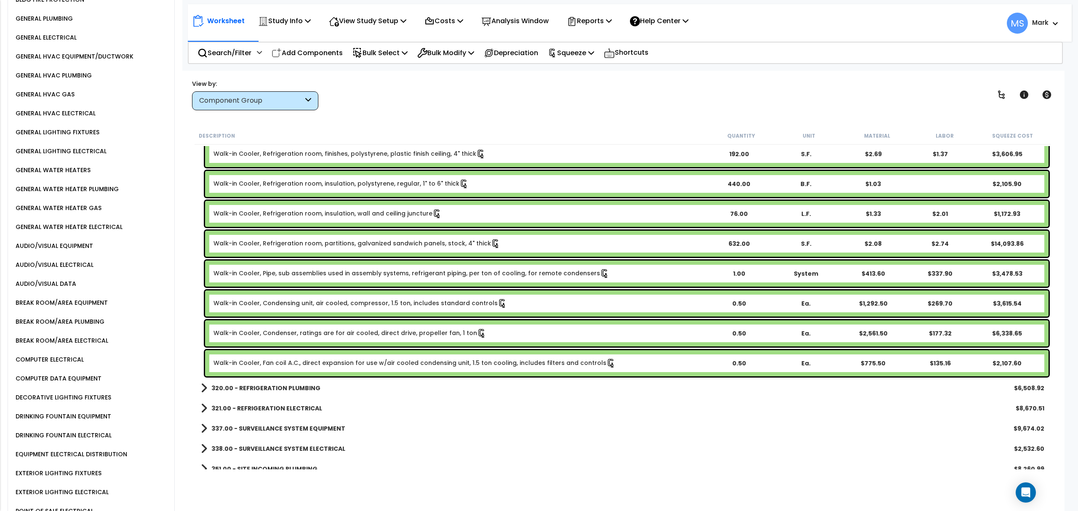
scroll to position [1067, 0]
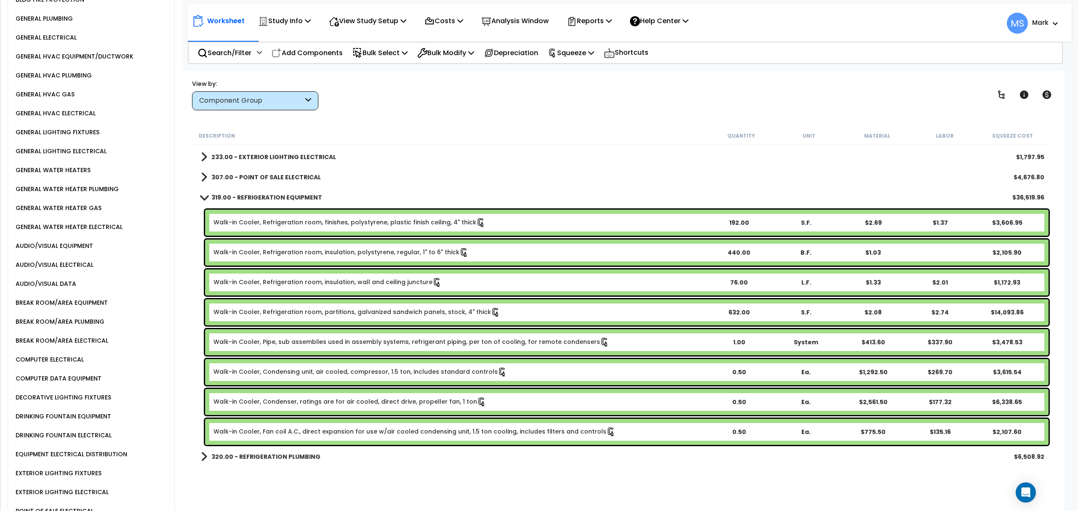
click at [309, 234] on div "Walk-in Cooler, Refrigeration room, finishes, polystyrene, plastic finish ceili…" at bounding box center [626, 223] width 843 height 26
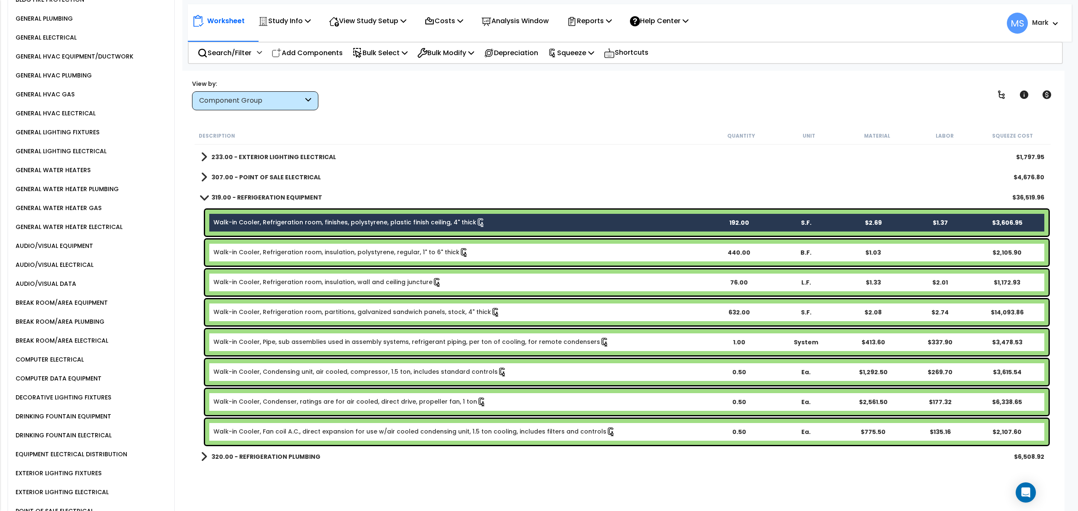
drag, startPoint x: 304, startPoint y: 250, endPoint x: 299, endPoint y: 275, distance: 26.3
click at [304, 250] on link "Walk-in Cooler, Refrigeration room, insulation, polystyrene, regular, 1" to 6" …" at bounding box center [340, 252] width 255 height 9
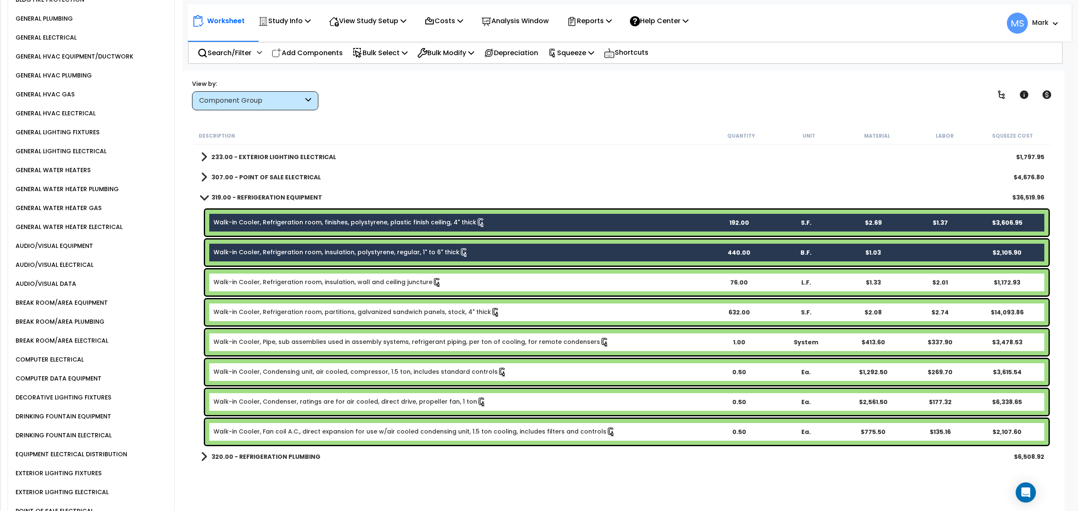
drag, startPoint x: 299, startPoint y: 275, endPoint x: 296, endPoint y: 288, distance: 13.2
click at [299, 277] on div "Walk-in Cooler, Refrigeration room, insulation, wall and ceiling juncture 76.00…" at bounding box center [626, 282] width 843 height 26
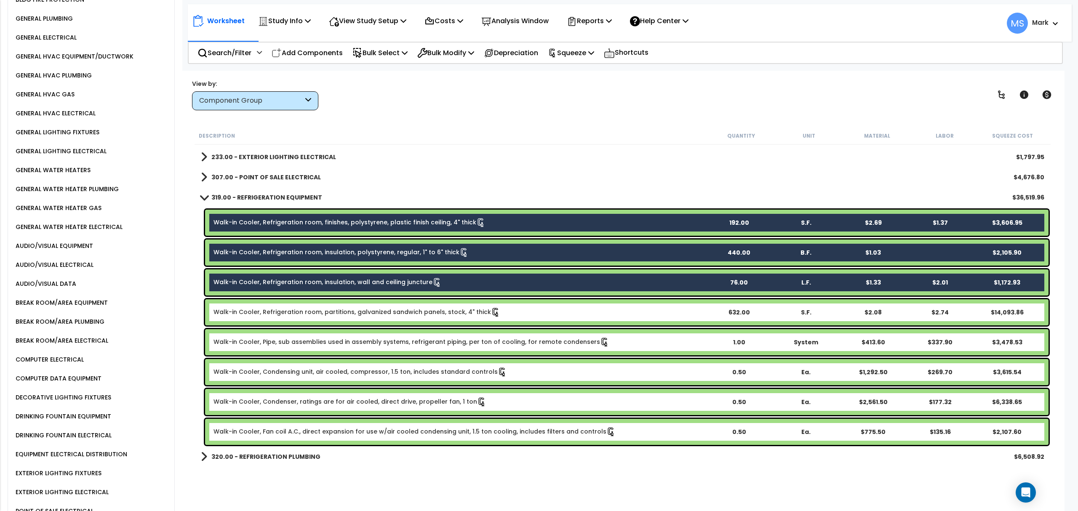
drag, startPoint x: 291, startPoint y: 304, endPoint x: 294, endPoint y: 335, distance: 31.3
click at [291, 306] on div "Walk-in Cooler, Refrigeration room, partitions, galvanized sandwich panels, sto…" at bounding box center [626, 312] width 843 height 26
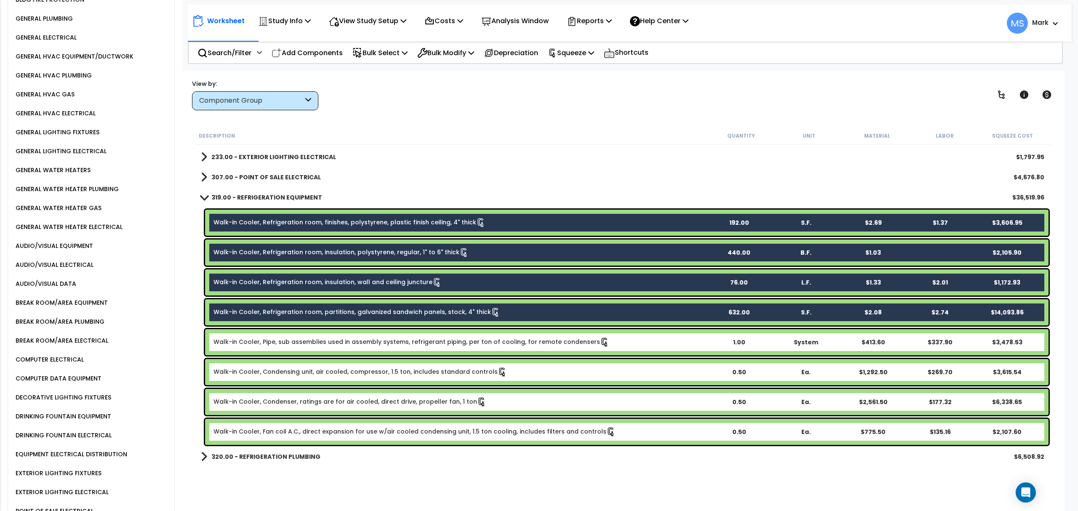
click at [296, 341] on link "Walk-in Cooler, Pipe, sub assemblies used in assembly systems, refrigerant pipi…" at bounding box center [411, 342] width 396 height 9
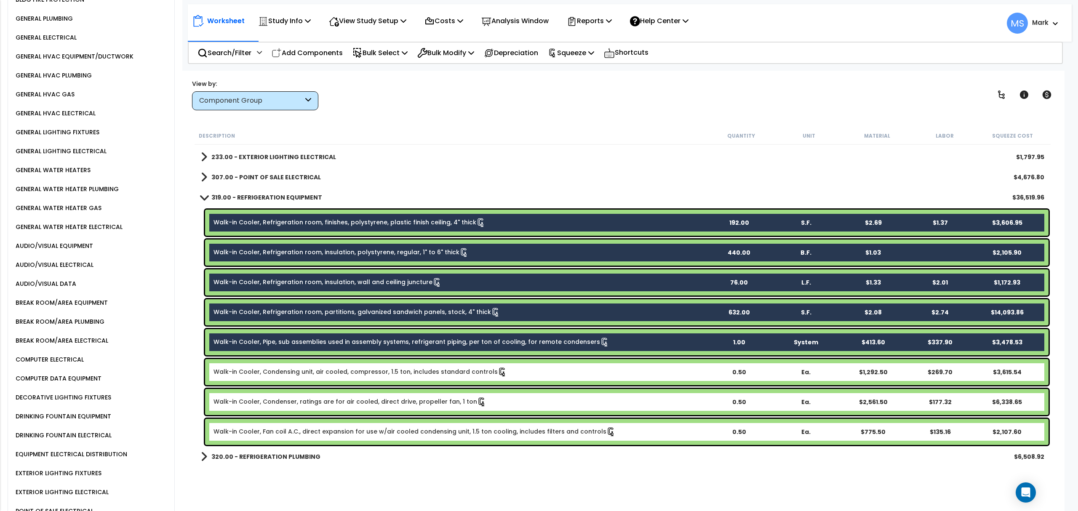
drag, startPoint x: 294, startPoint y: 368, endPoint x: 294, endPoint y: 386, distance: 17.7
click at [294, 369] on link "Walk-in Cooler, Condensing unit, air cooled, compressor, 1.5 ton, includes stan…" at bounding box center [359, 372] width 293 height 9
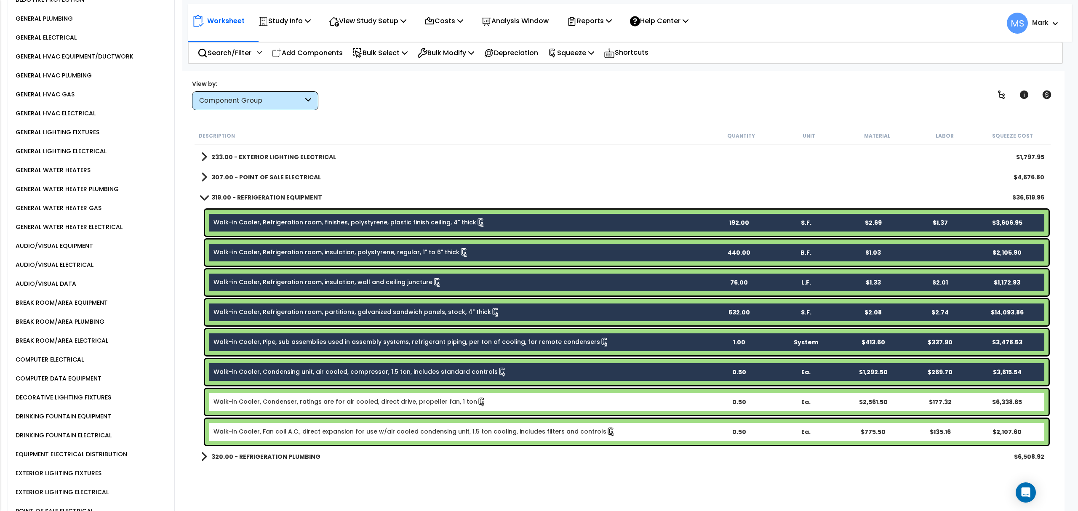
click at [296, 393] on div "Walk-in Cooler, Condenser, ratings are for air cooled, direct drive, propeller …" at bounding box center [626, 402] width 843 height 26
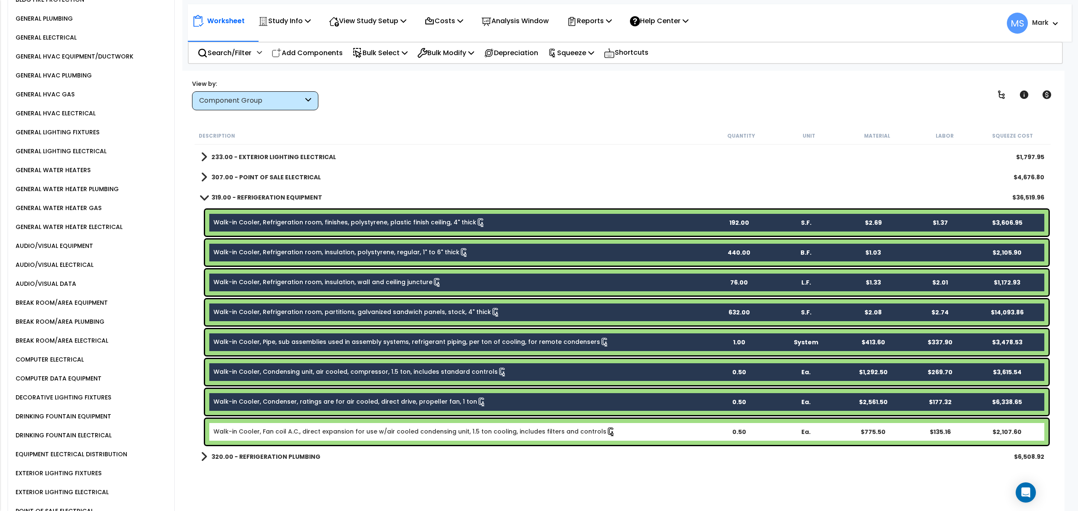
click at [296, 423] on div "Walk-in Cooler, Fan coil A.C., direct expansion for use w/air cooled condensing…" at bounding box center [626, 432] width 843 height 26
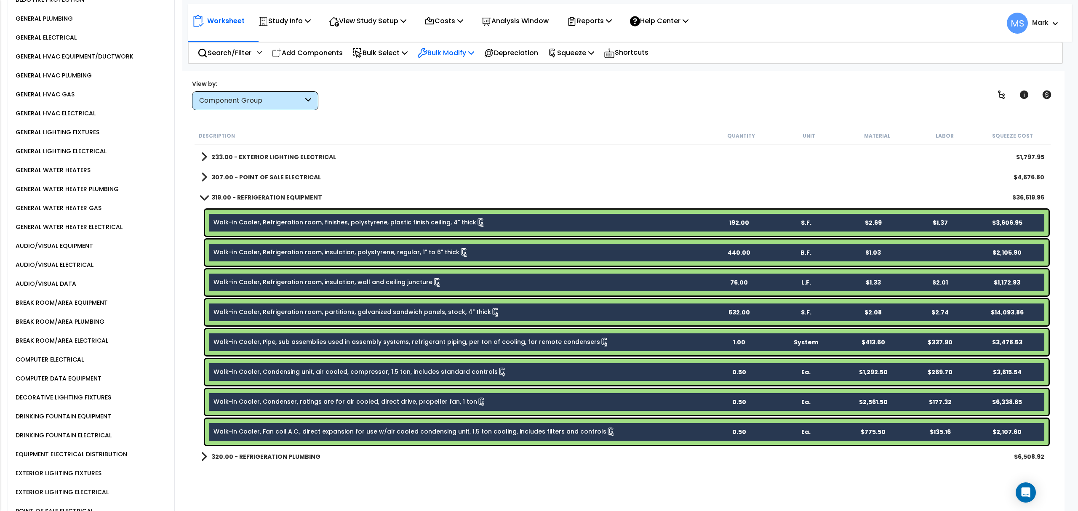
click at [473, 51] on p "Bulk Modify" at bounding box center [445, 52] width 57 height 11
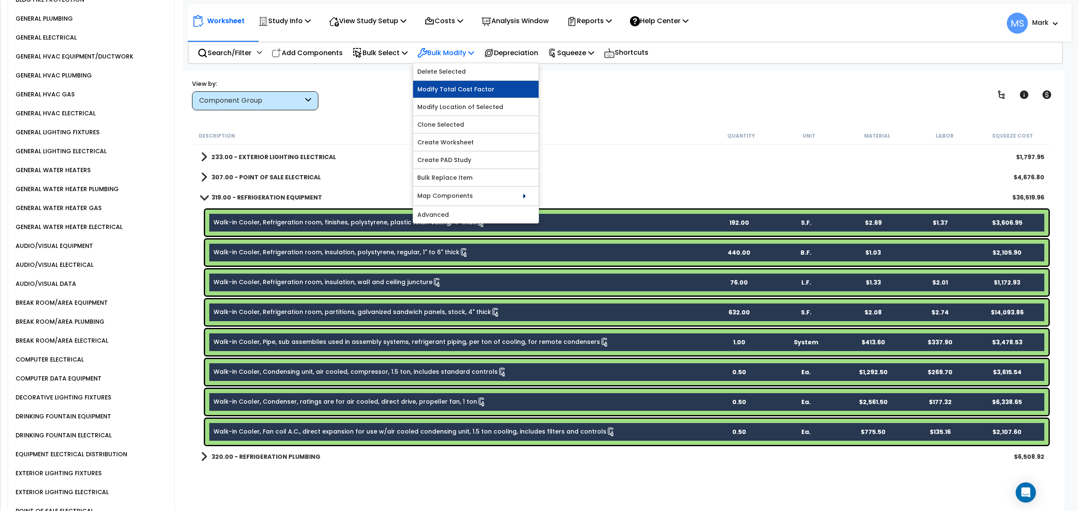
click at [479, 91] on link "Modify Total Cost Factor" at bounding box center [475, 89] width 125 height 17
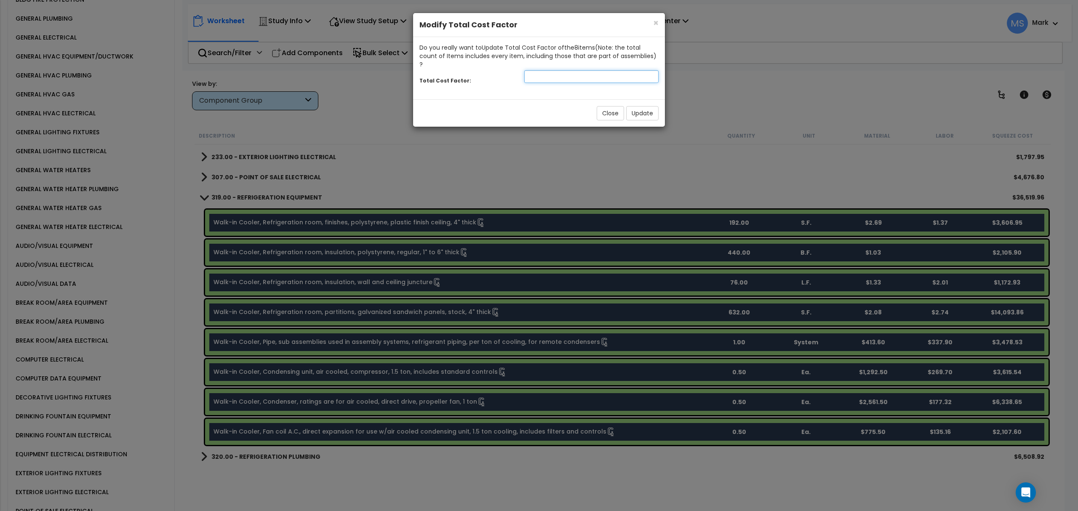
click at [548, 70] on input "number" at bounding box center [591, 76] width 134 height 13
type input "1.30"
click at [652, 107] on button "Update" at bounding box center [642, 113] width 32 height 14
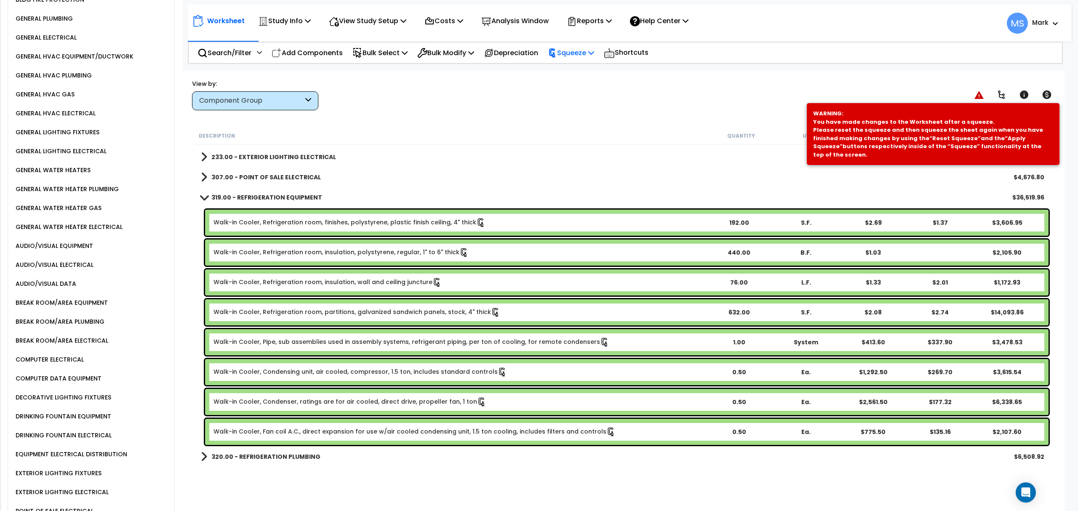
click at [594, 52] on icon at bounding box center [591, 52] width 6 height 7
click at [594, 73] on link "Re-squeeze" at bounding box center [585, 72] width 83 height 19
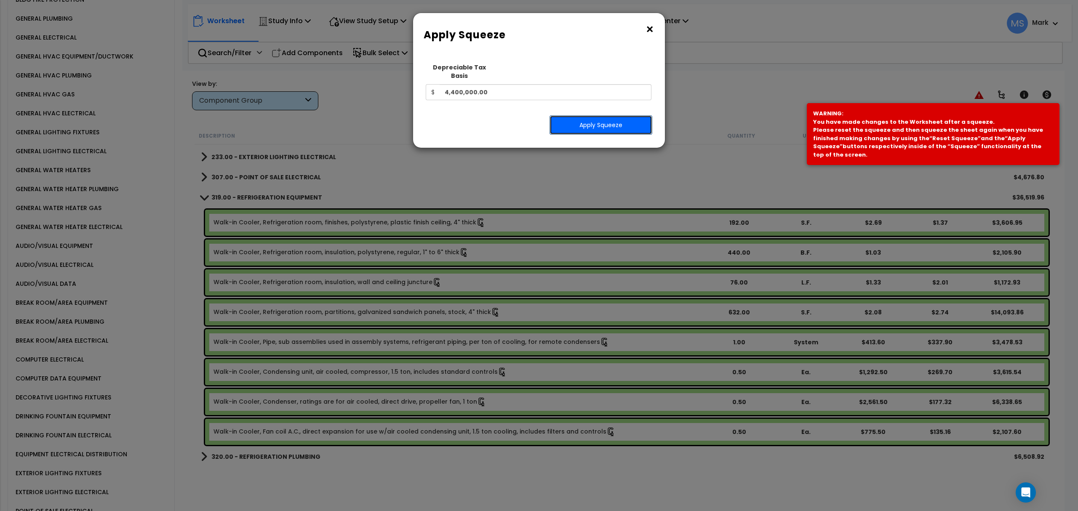
click at [600, 120] on button "Apply Squeeze" at bounding box center [600, 124] width 103 height 19
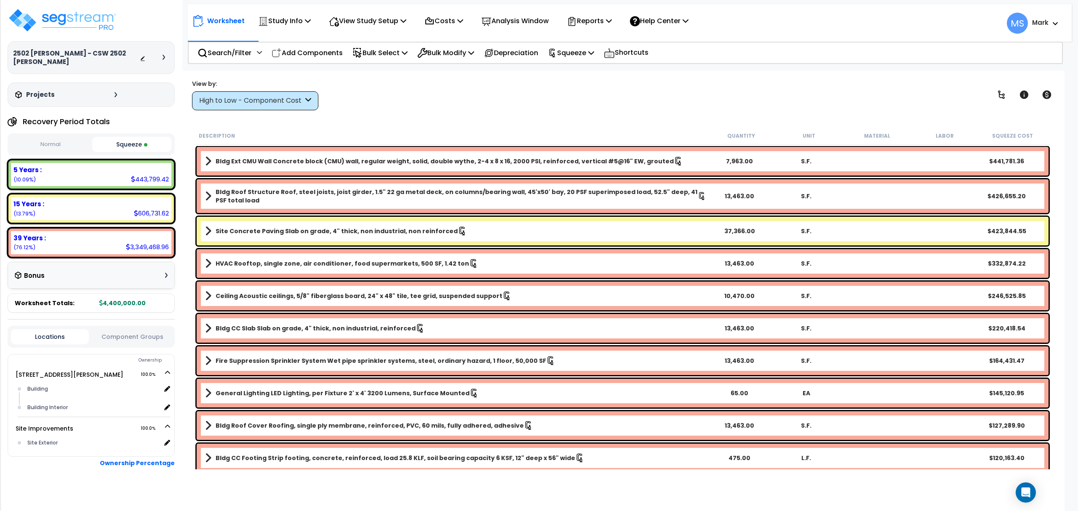
scroll to position [5, 0]
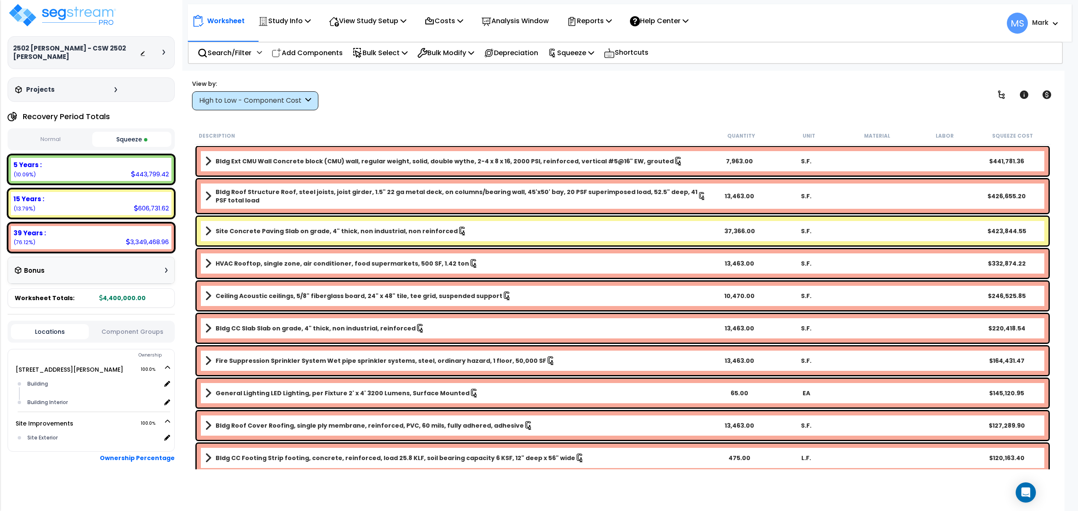
click at [141, 333] on button "Component Groups" at bounding box center [132, 331] width 78 height 9
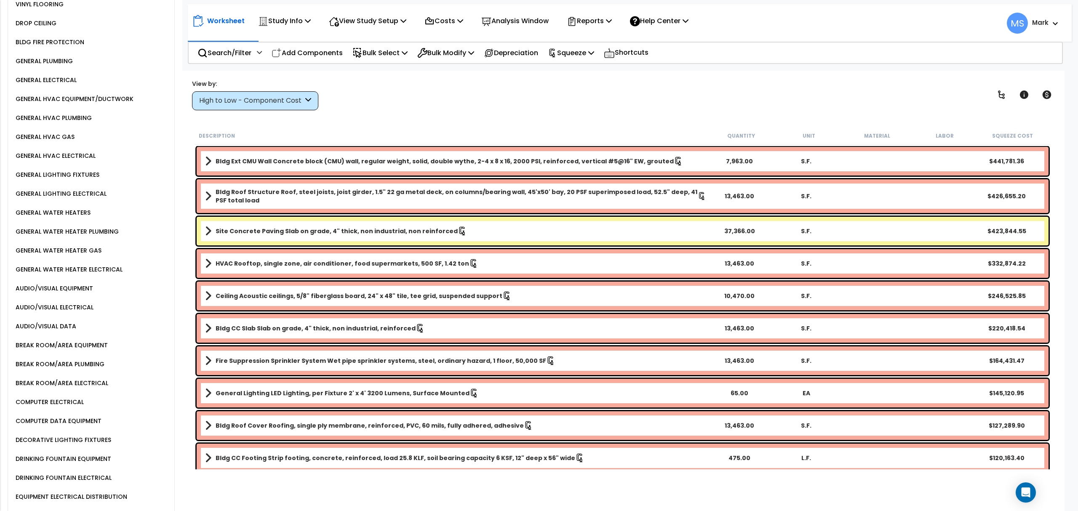
scroll to position [903, 0]
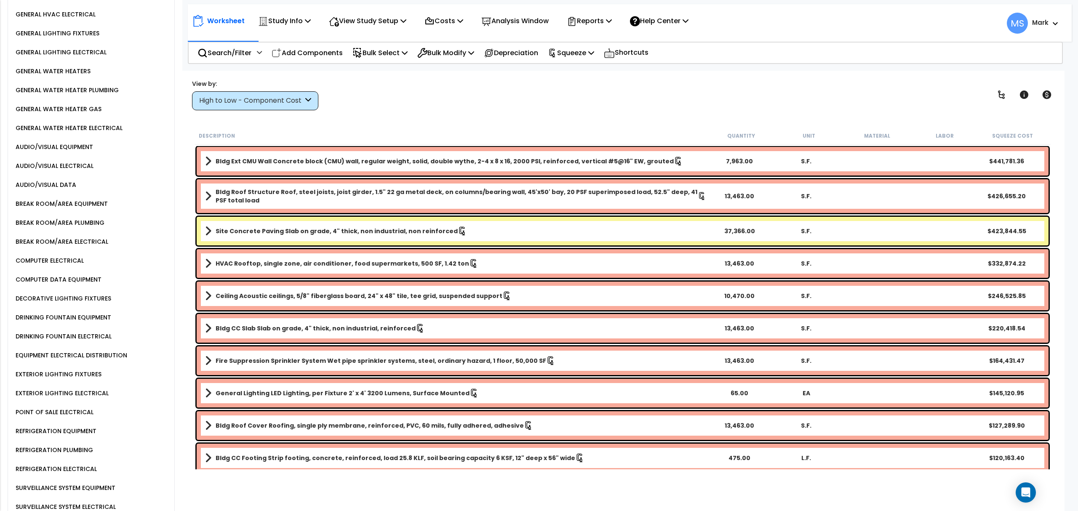
click at [80, 422] on div "REFRIGERATION EQUIPMENT" at bounding box center [93, 431] width 161 height 19
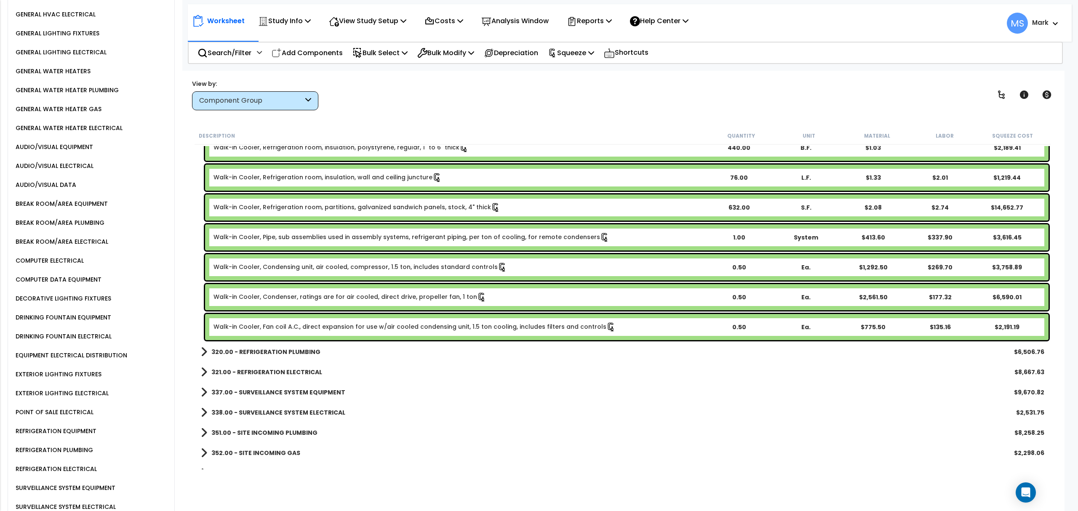
scroll to position [1011, 0]
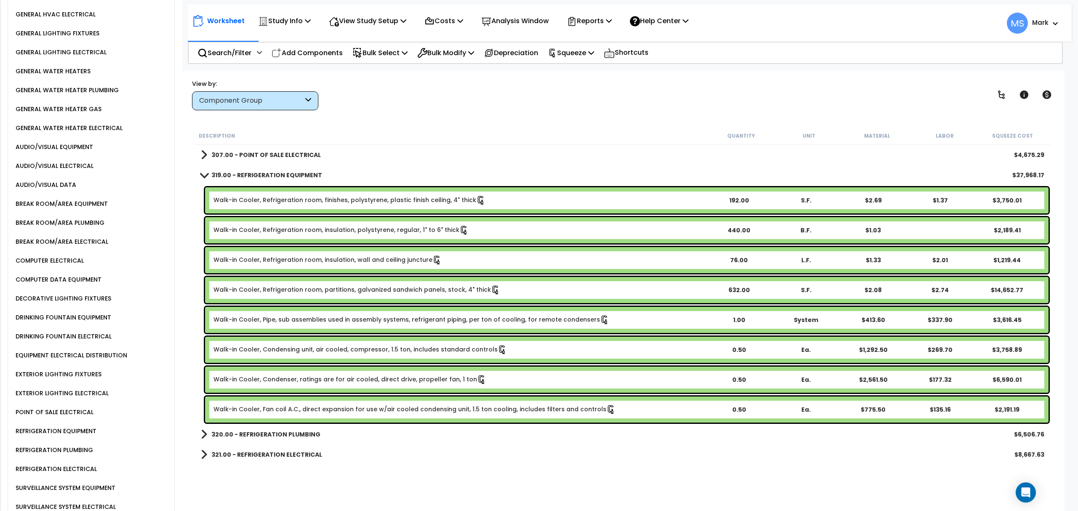
drag, startPoint x: 320, startPoint y: 408, endPoint x: 323, endPoint y: 395, distance: 13.5
click at [320, 408] on link "Walk-in Cooler, Fan coil A.C., direct expansion for use w/air cooled condensing…" at bounding box center [414, 409] width 402 height 9
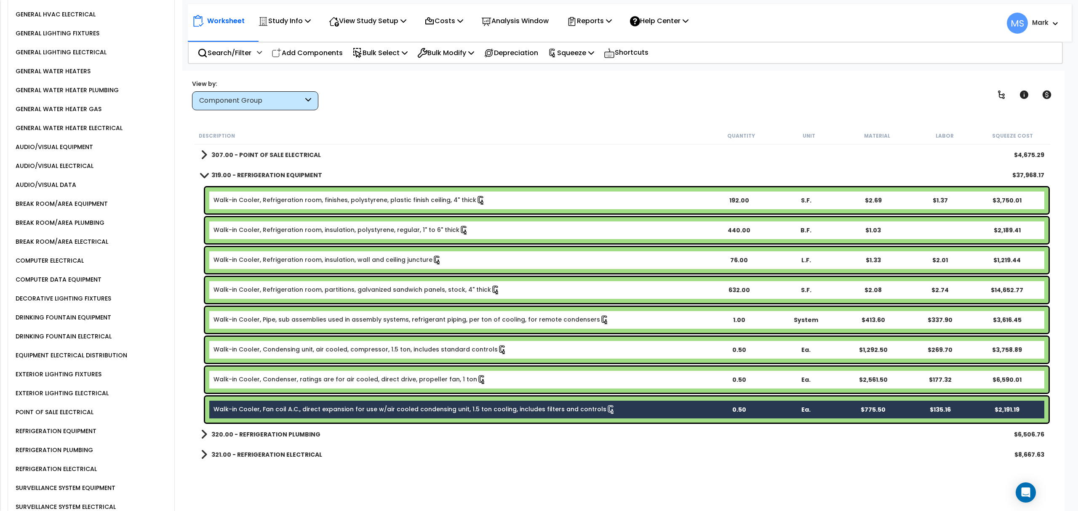
click at [325, 378] on link "Walk-in Cooler, Condenser, ratings are for air cooled, direct drive, propeller …" at bounding box center [349, 379] width 273 height 9
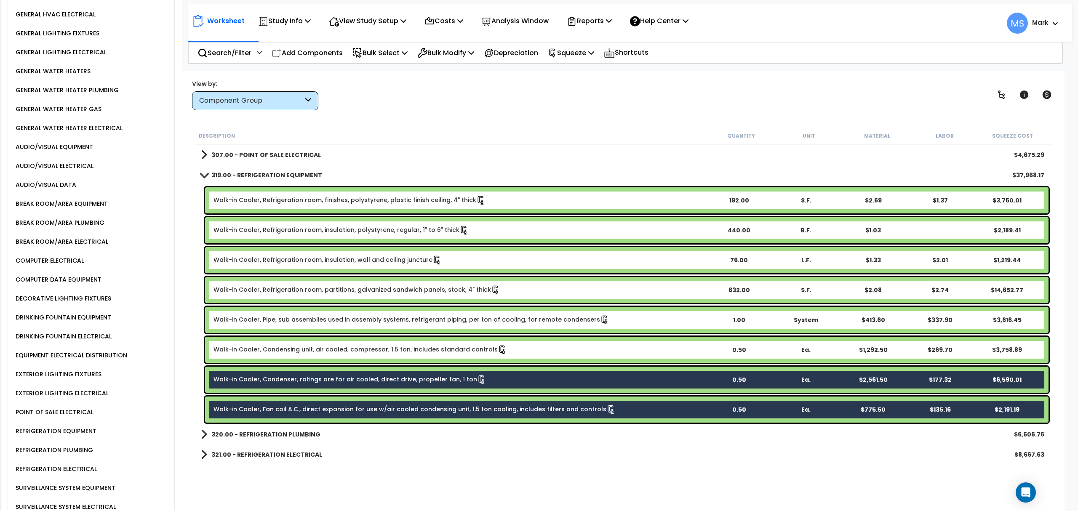
drag, startPoint x: 331, startPoint y: 350, endPoint x: 333, endPoint y: 342, distance: 8.4
click at [332, 350] on link "Walk-in Cooler, Condensing unit, air cooled, compressor, 1.5 ton, includes stan…" at bounding box center [359, 349] width 293 height 9
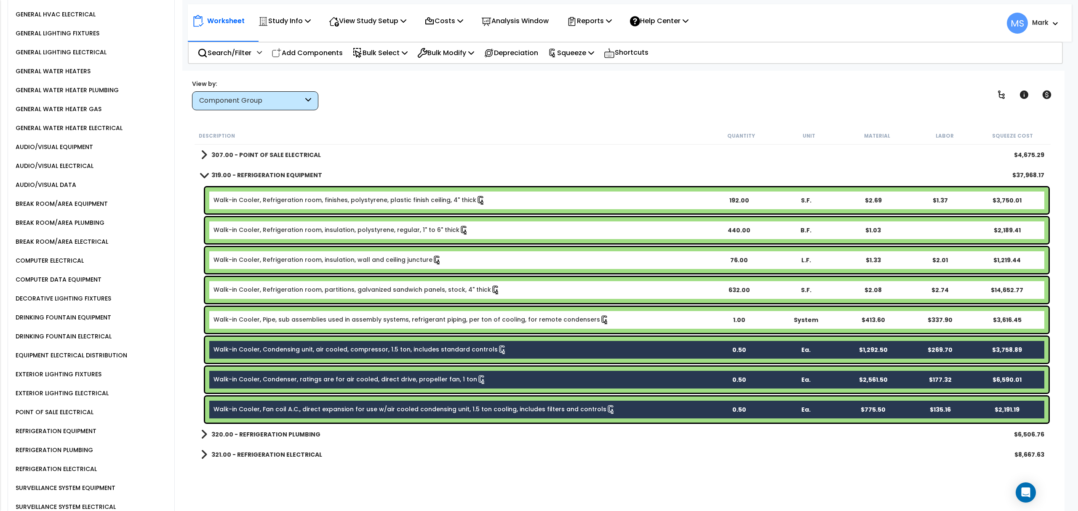
click at [343, 307] on div "Walk-in Cooler, Pipe, sub assemblies used in assembly systems, refrigerant pipi…" at bounding box center [626, 320] width 843 height 26
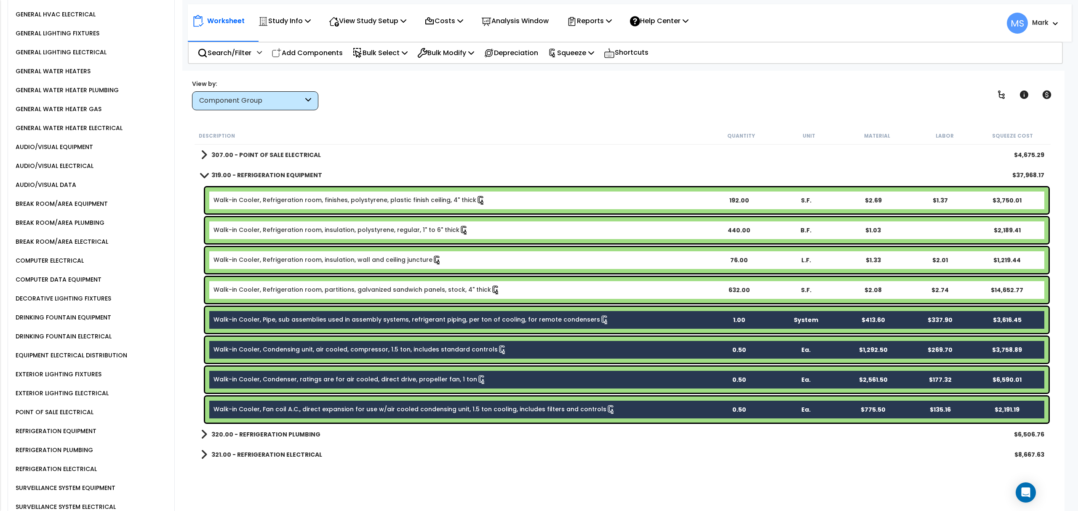
click at [347, 283] on div "Walk-in Cooler, Refrigeration room, partitions, galvanized sandwich panels, sto…" at bounding box center [626, 290] width 843 height 26
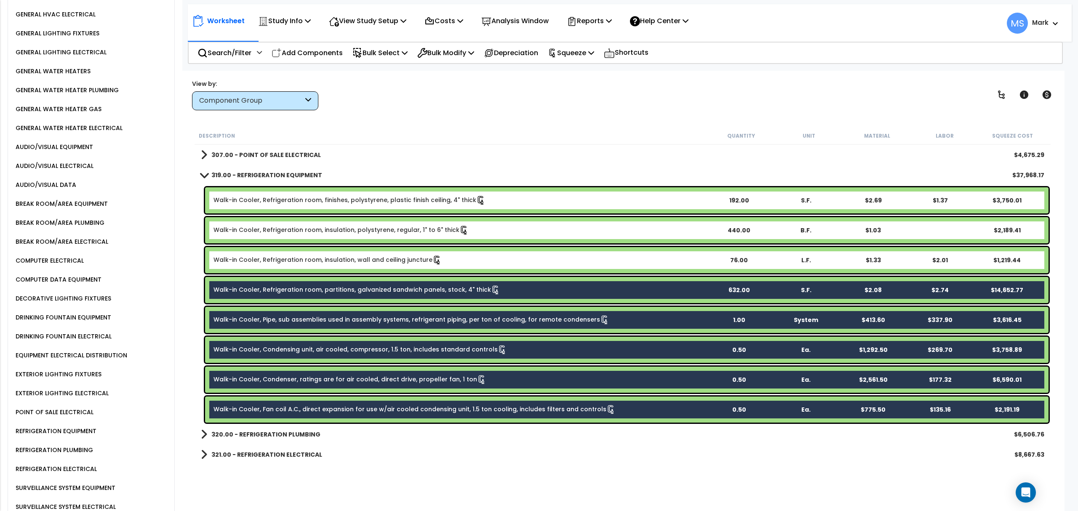
click at [347, 251] on div "Walk-in Cooler, Refrigeration room, insulation, wall and ceiling juncture 76.00…" at bounding box center [626, 260] width 843 height 26
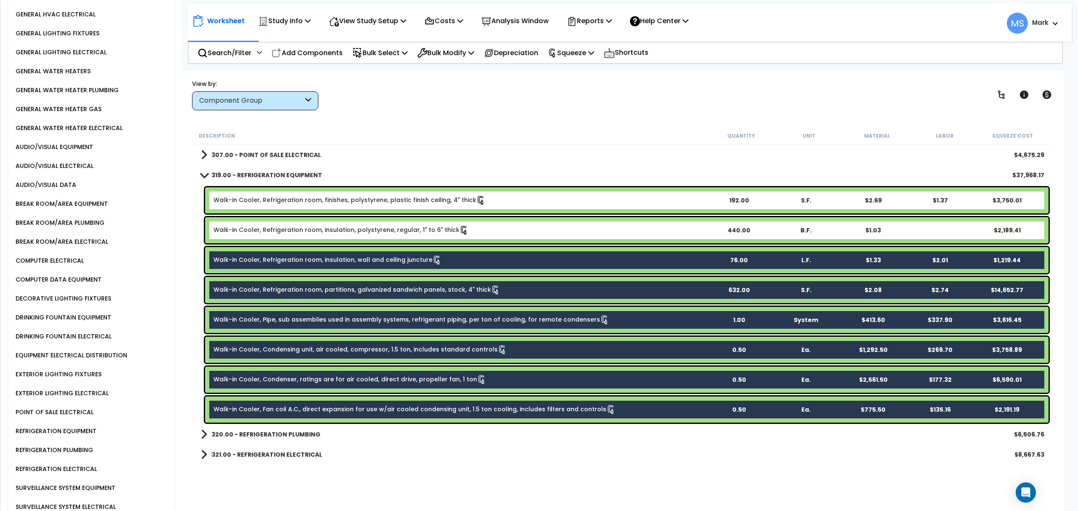
drag, startPoint x: 354, startPoint y: 232, endPoint x: 357, endPoint y: 201, distance: 31.8
click at [354, 230] on link "Walk-in Cooler, Refrigeration room, insulation, polystyrene, regular, 1" to 6" …" at bounding box center [340, 230] width 255 height 9
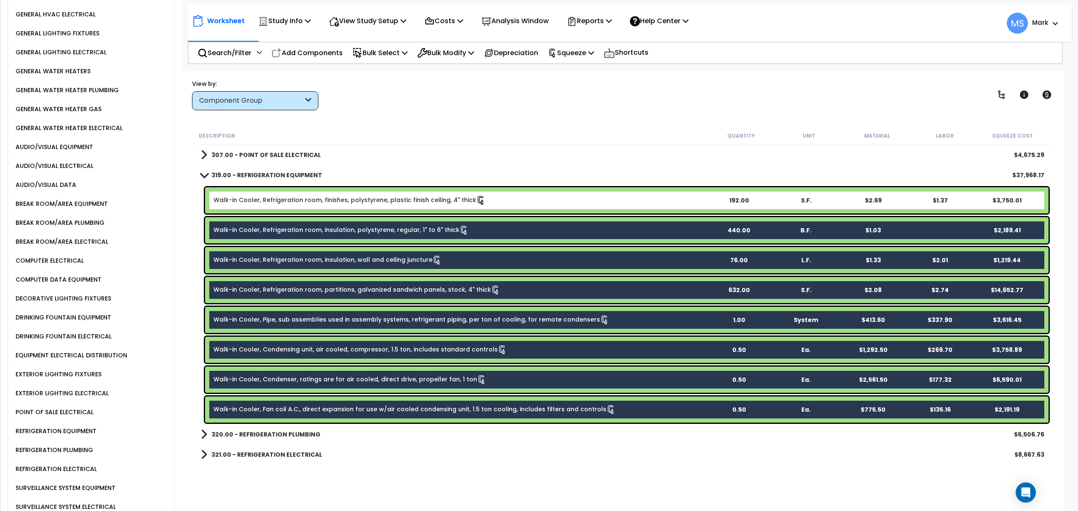
click at [359, 191] on div "Walk-in Cooler, Refrigeration room, finishes, polystyrene, plastic finish ceili…" at bounding box center [626, 200] width 843 height 26
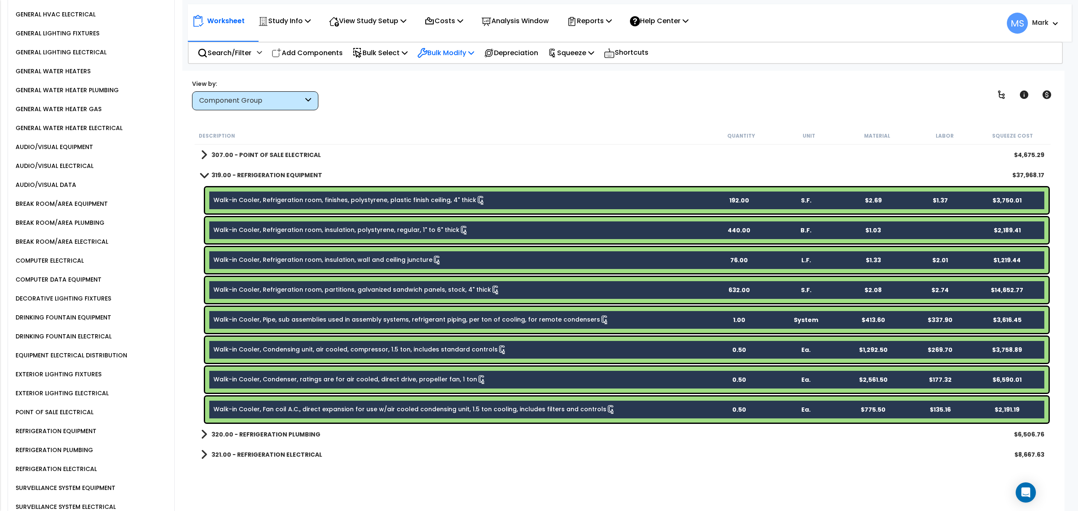
click at [467, 51] on p "Bulk Modify" at bounding box center [445, 52] width 57 height 11
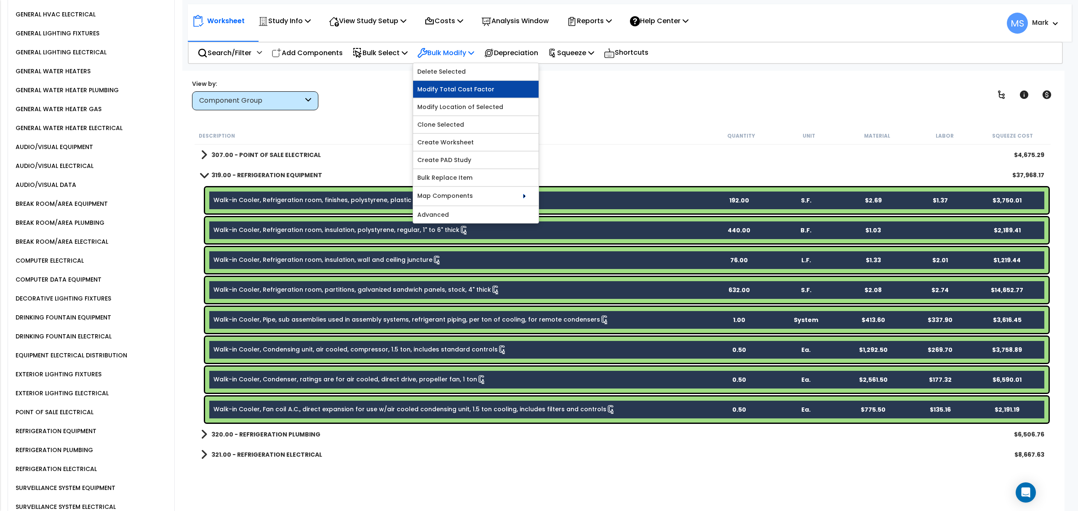
click at [455, 91] on link "Modify Total Cost Factor" at bounding box center [475, 89] width 125 height 17
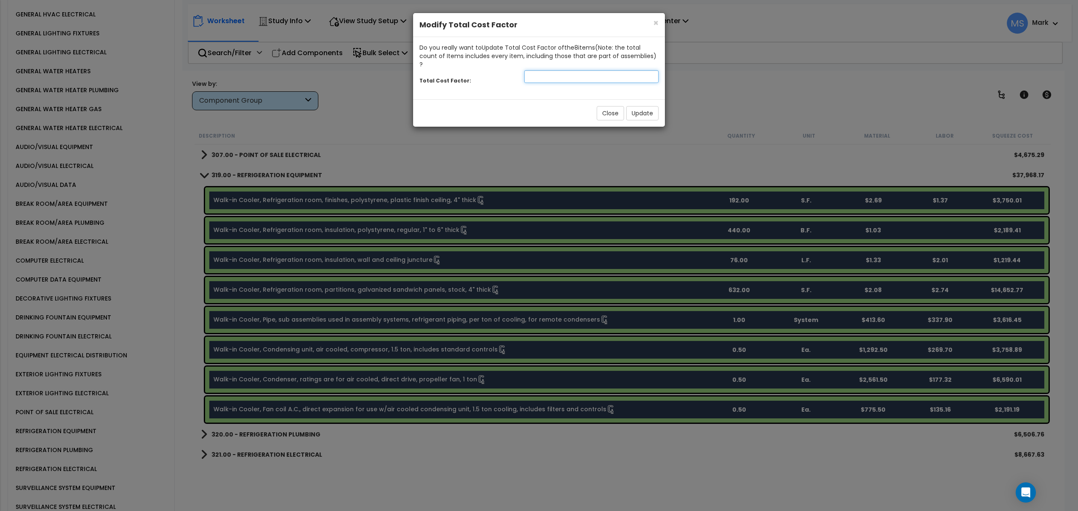
click at [603, 71] on input "number" at bounding box center [591, 76] width 134 height 13
type input "1.6"
click at [653, 106] on button "Update" at bounding box center [642, 113] width 32 height 14
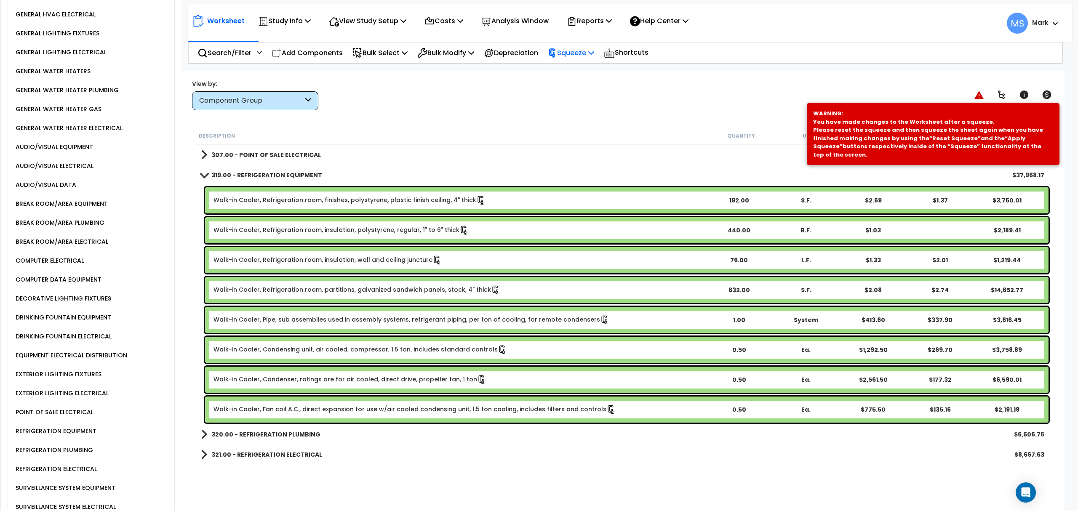
click at [588, 54] on p "Squeeze" at bounding box center [571, 52] width 46 height 11
click at [589, 76] on link "Re-squeeze" at bounding box center [585, 72] width 83 height 19
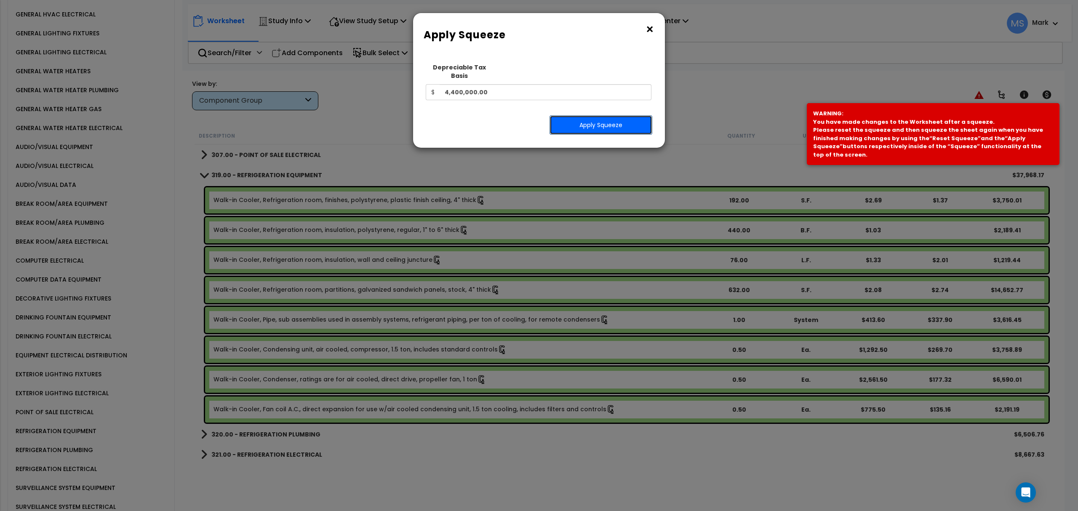
click at [576, 117] on button "Apply Squeeze" at bounding box center [600, 124] width 103 height 19
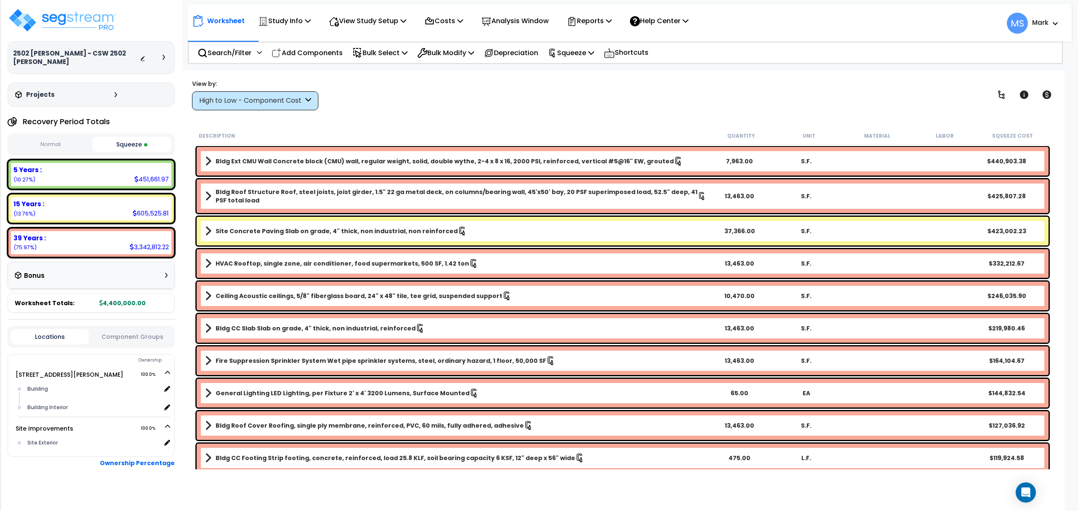
click at [122, 173] on div "5 Years :" at bounding box center [90, 169] width 155 height 9
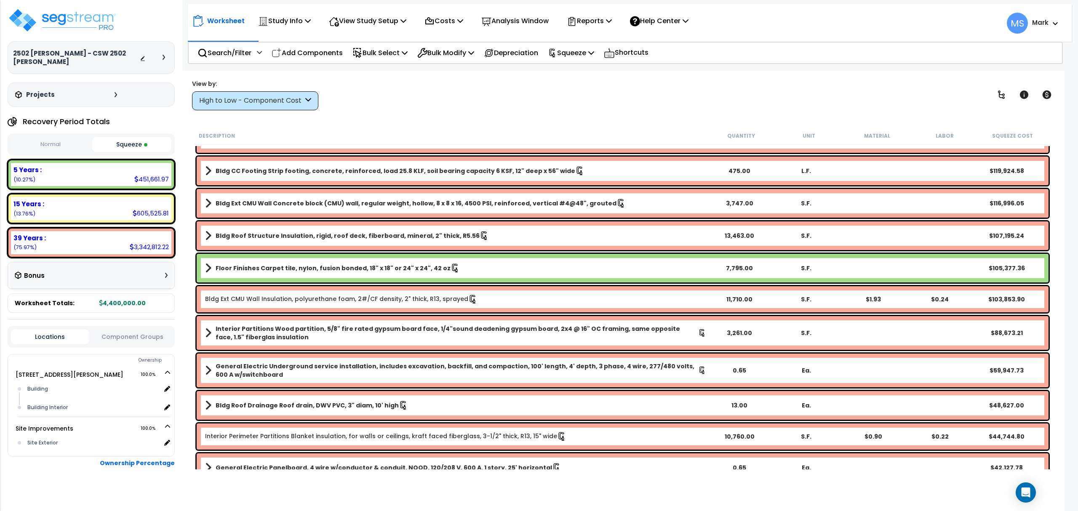
scroll to position [280, 0]
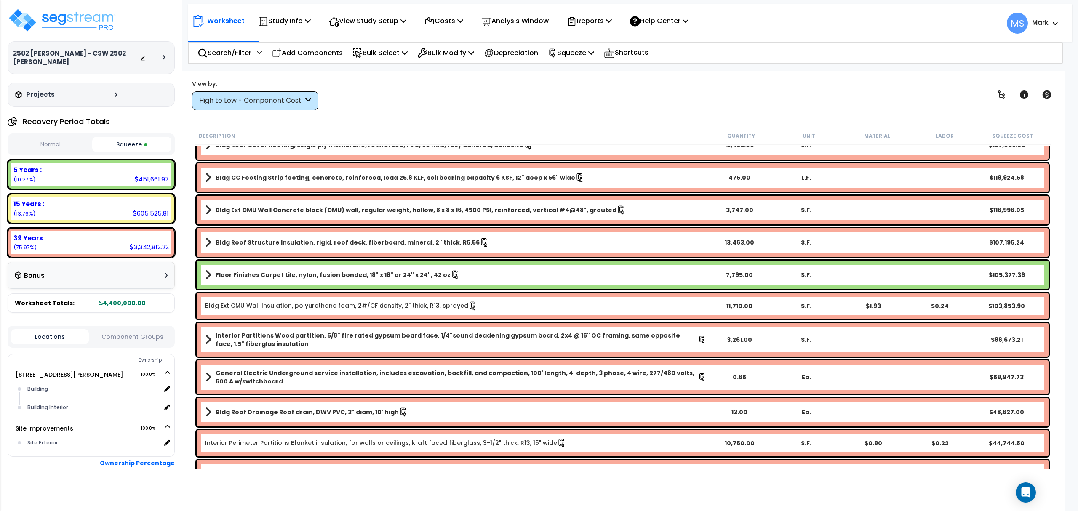
click at [373, 278] on b "Floor Finishes Carpet tile, nylon, fusion bonded, 18" x 18" or 24" x 24", 42 oz" at bounding box center [333, 275] width 235 height 8
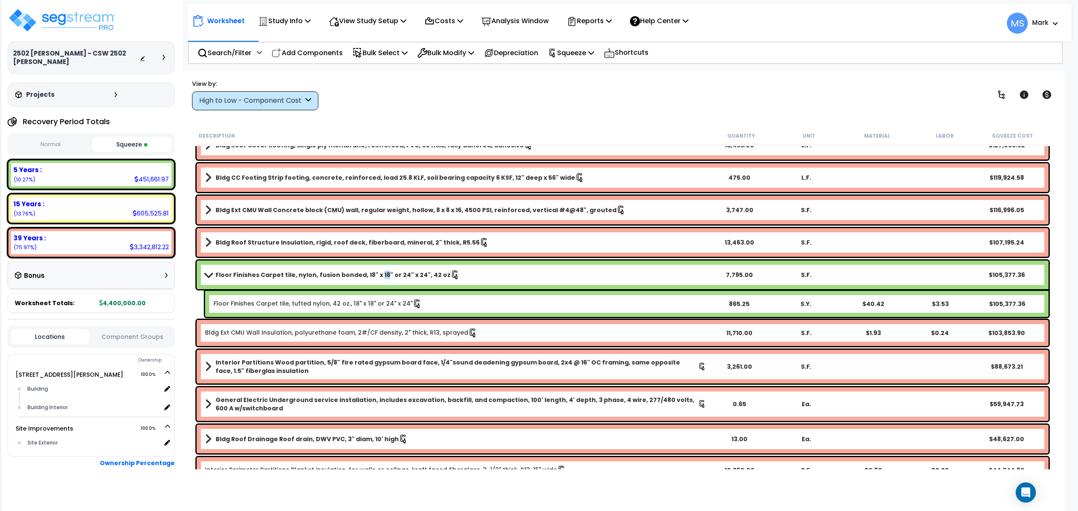
click at [373, 278] on b "Floor Finishes Carpet tile, nylon, fusion bonded, 18" x 18" or 24" x 24", 42 oz" at bounding box center [333, 275] width 235 height 8
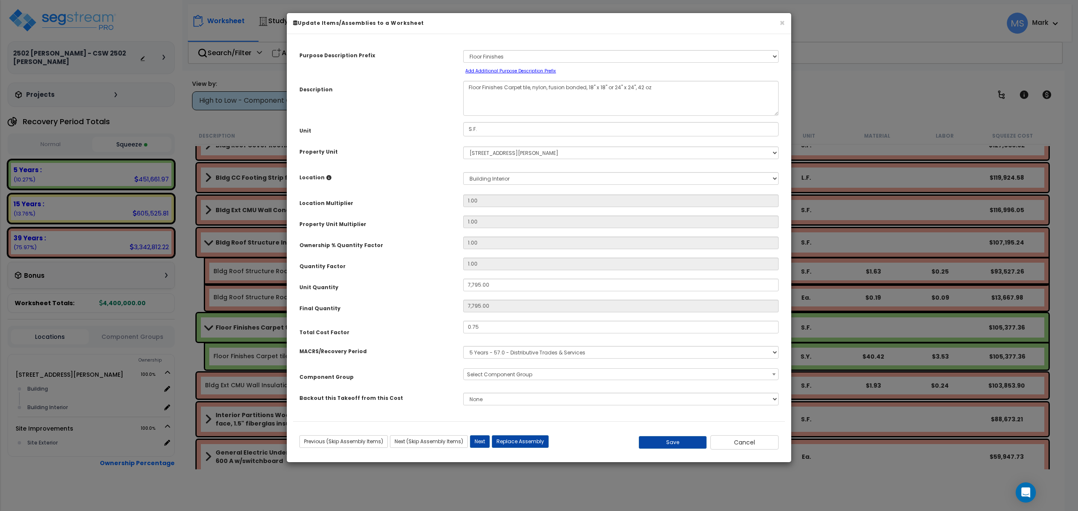
select select "45953"
click at [493, 329] on input "0.75" at bounding box center [620, 327] width 315 height 13
click at [493, 328] on input "0.75" at bounding box center [620, 327] width 315 height 13
type input "0.77"
click at [654, 447] on button "Save" at bounding box center [673, 442] width 68 height 13
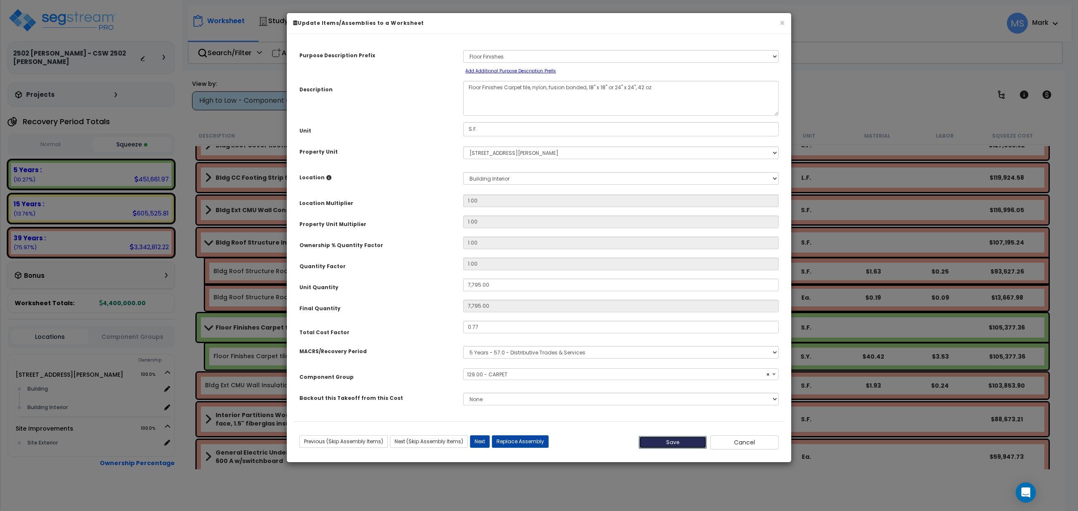
type input "7795.00"
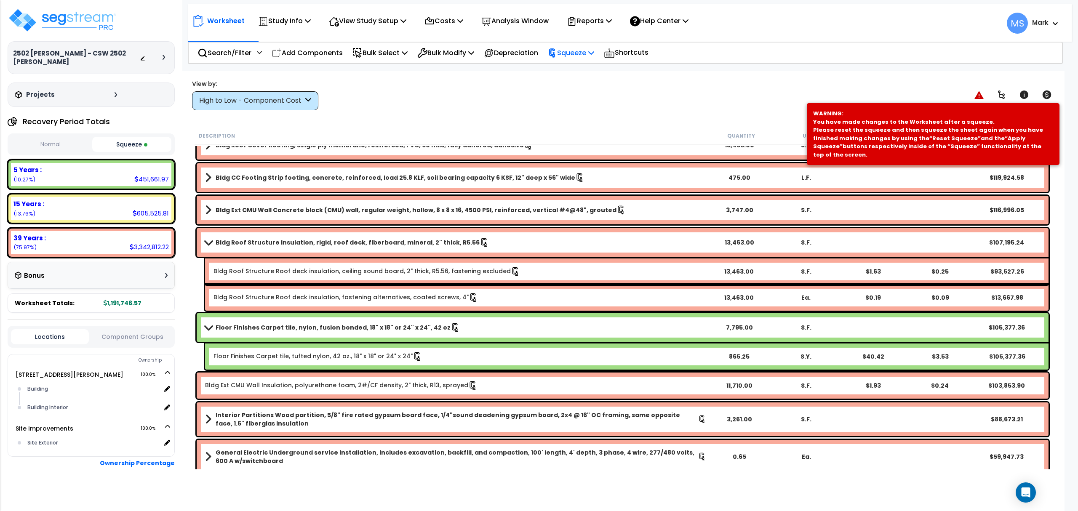
click at [573, 47] on p "Squeeze" at bounding box center [571, 52] width 46 height 11
drag, startPoint x: 584, startPoint y: 71, endPoint x: 583, endPoint y: 77, distance: 6.8
click at [584, 71] on link "Re-squeeze" at bounding box center [585, 72] width 83 height 19
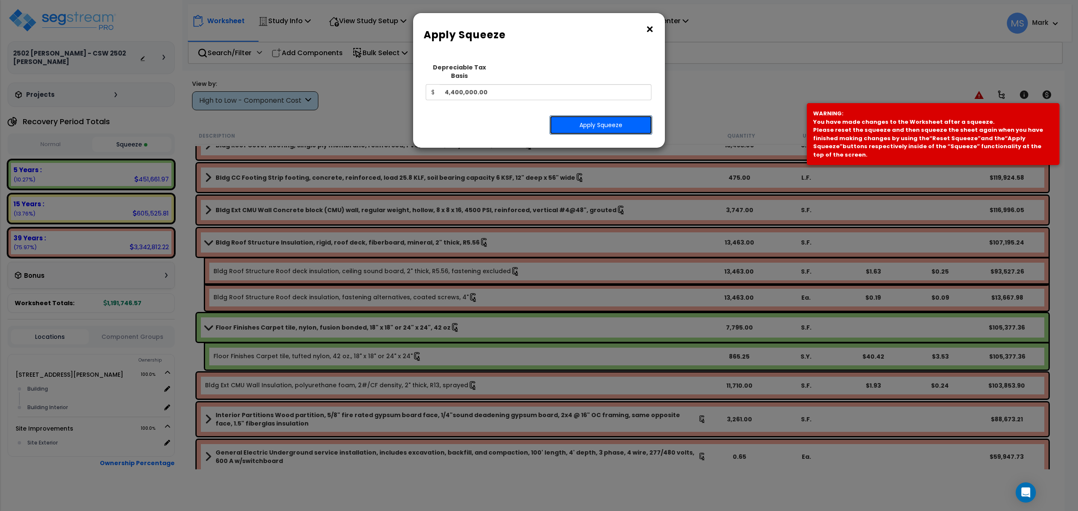
click at [572, 122] on button "Apply Squeeze" at bounding box center [600, 124] width 103 height 19
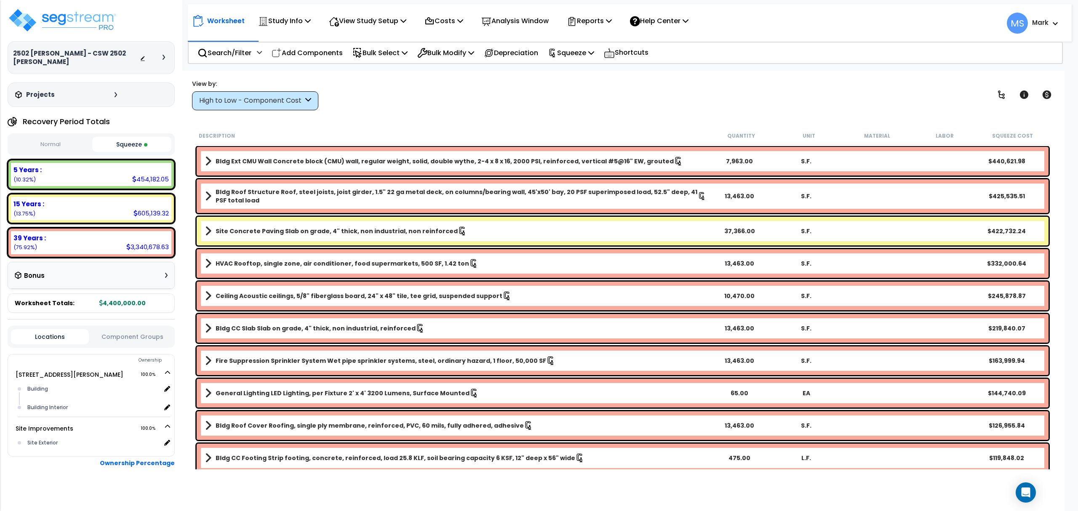
scroll to position [280, 0]
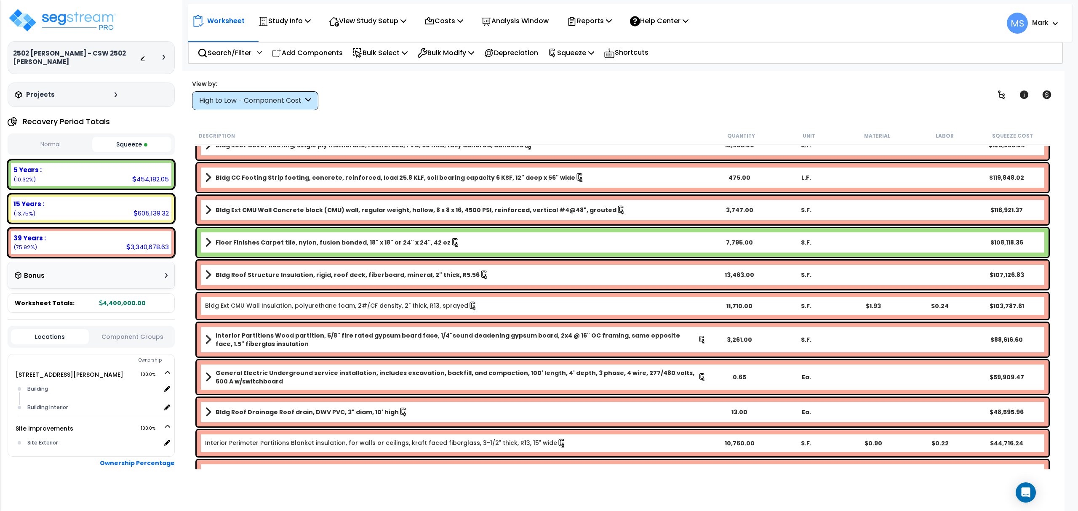
click at [344, 238] on b "Floor Finishes Carpet tile, nylon, fusion bonded, 18" x 18" or 24" x 24", 42 oz" at bounding box center [333, 242] width 235 height 8
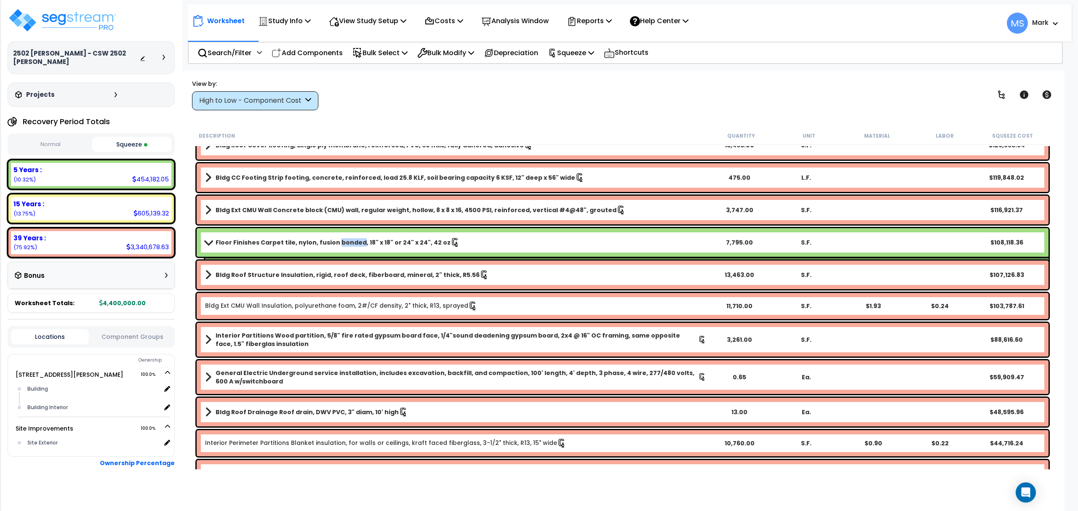
click at [344, 238] on b "Floor Finishes Carpet tile, nylon, fusion bonded, 18" x 18" or 24" x 24", 42 oz" at bounding box center [333, 242] width 235 height 8
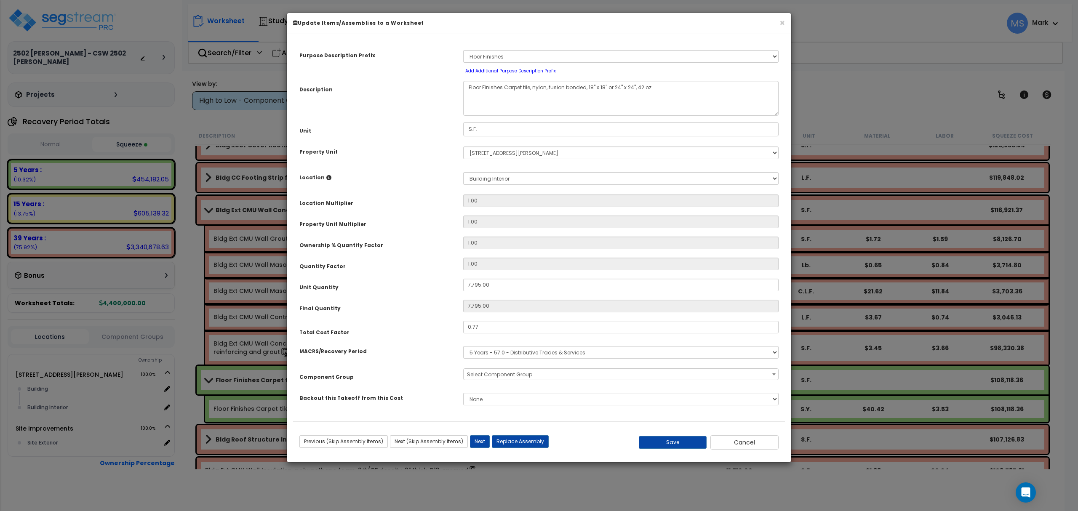
select select "45953"
click at [496, 324] on input "0.77" at bounding box center [620, 327] width 315 height 13
click at [493, 327] on input "0.77" at bounding box center [620, 327] width 315 height 13
type input "0.80"
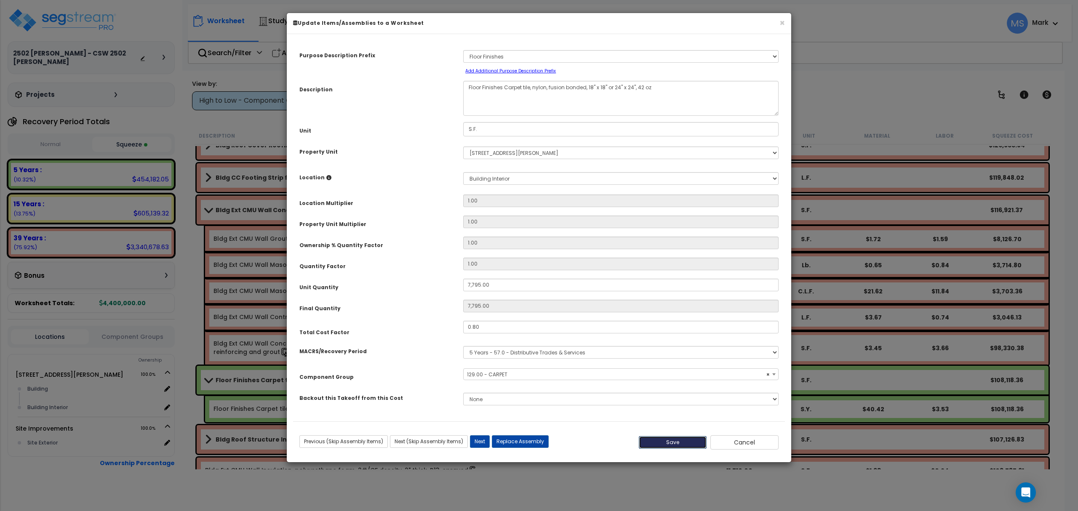
click at [669, 445] on button "Save" at bounding box center [673, 442] width 68 height 13
type input "7795.00"
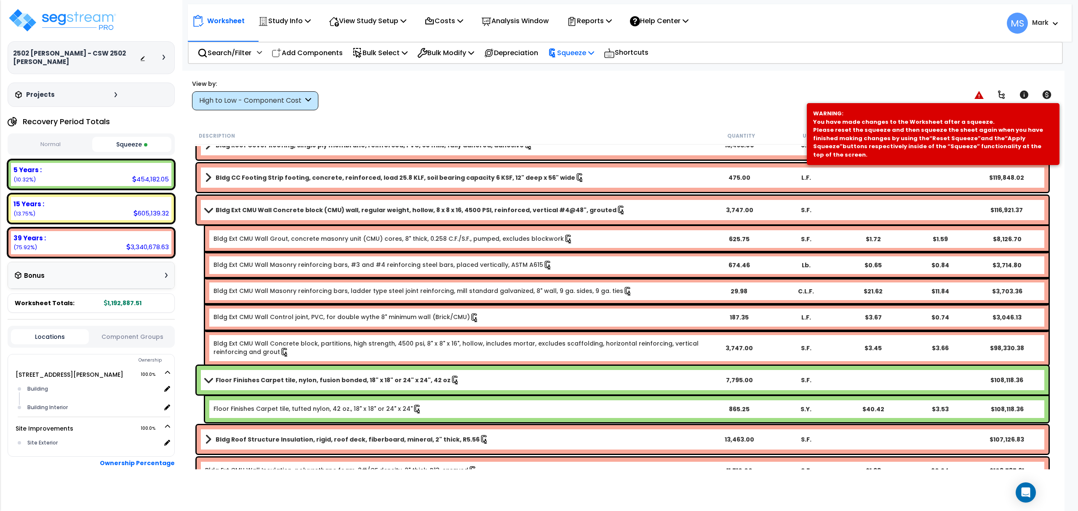
click at [570, 44] on div "Squeeze" at bounding box center [571, 53] width 46 height 20
click at [573, 73] on link "Re-squeeze" at bounding box center [585, 72] width 83 height 19
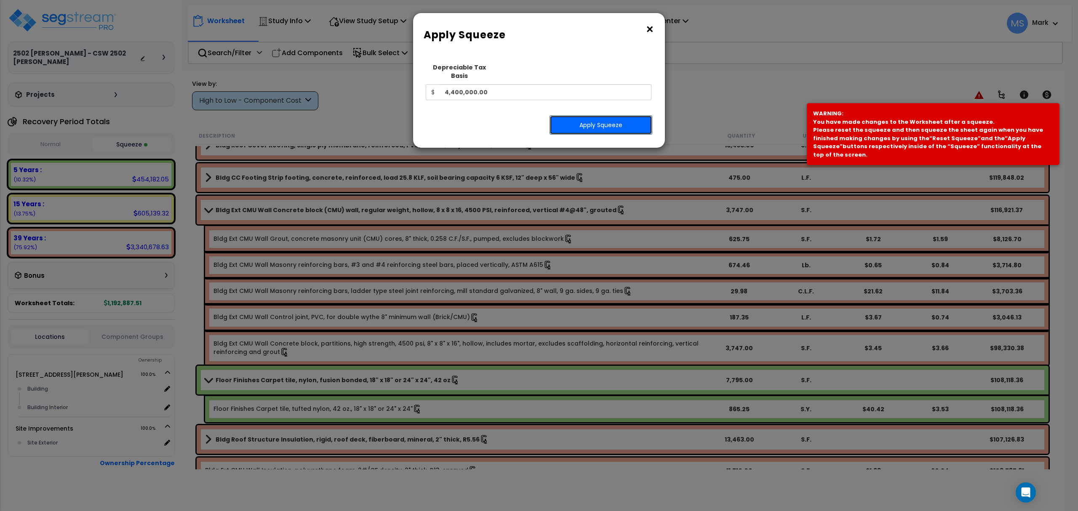
click at [588, 120] on button "Apply Squeeze" at bounding box center [600, 124] width 103 height 19
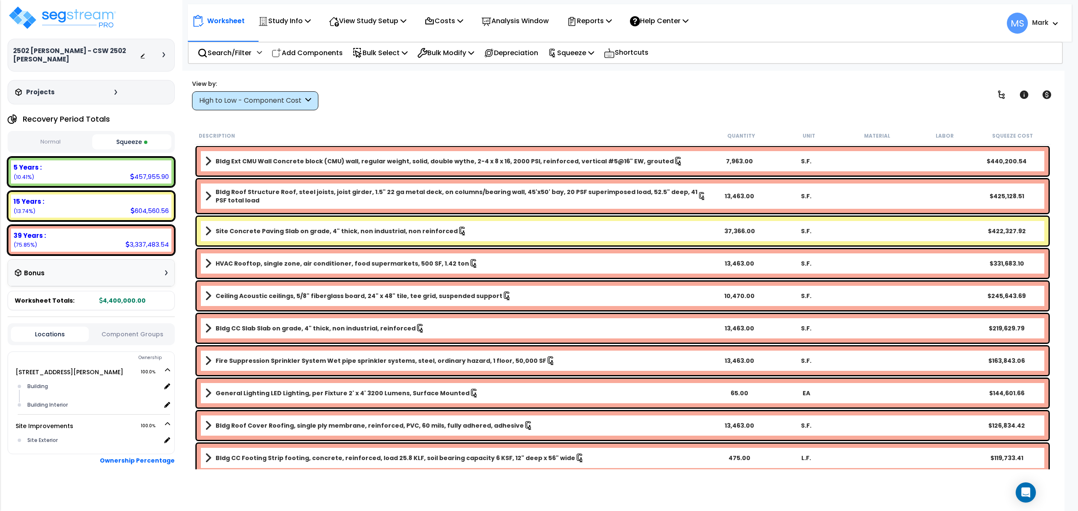
scroll to position [5, 0]
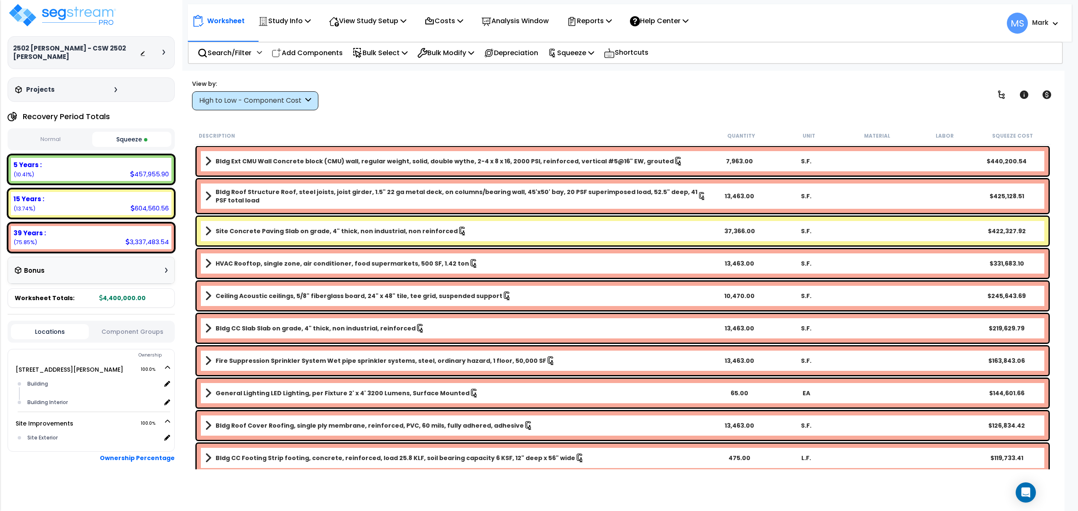
click at [148, 345] on b "Locations Component Groups Ownership 2502 Trimmier Rd 100.0% Building" at bounding box center [91, 409] width 167 height 190
click at [147, 336] on button "Component Groups" at bounding box center [132, 331] width 78 height 9
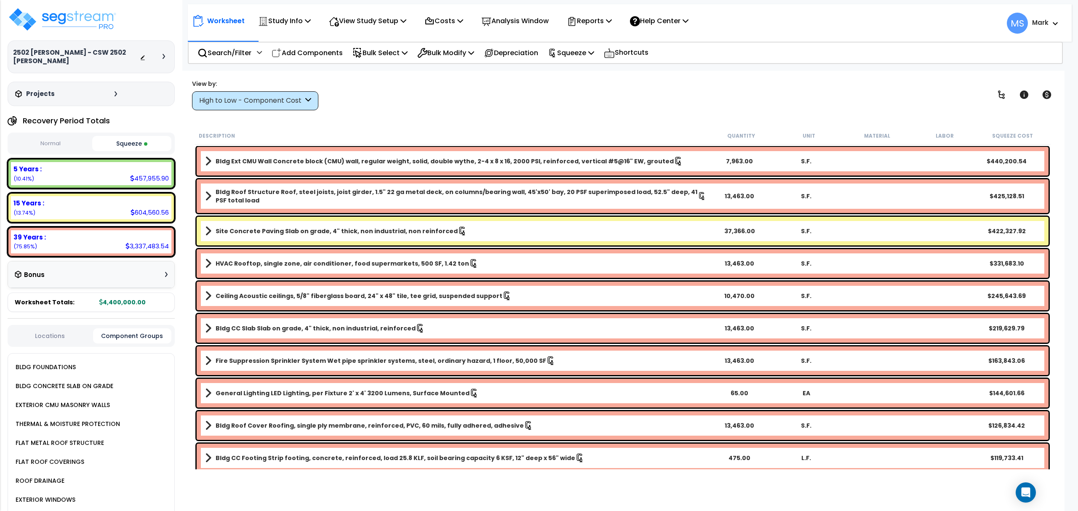
scroll to position [0, 0]
